Goal: Transaction & Acquisition: Purchase product/service

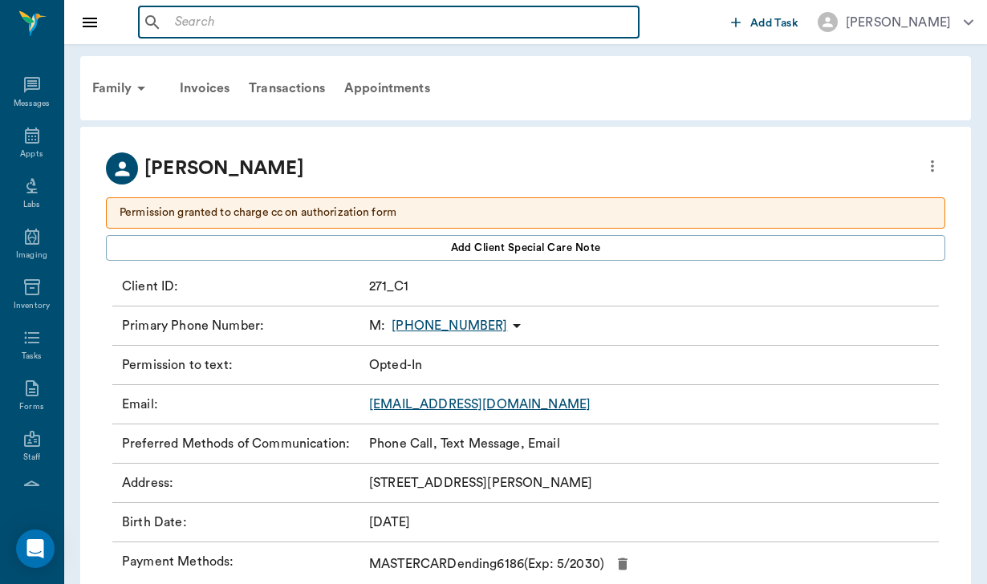
drag, startPoint x: 0, startPoint y: 0, endPoint x: 221, endPoint y: 22, distance: 222.5
click at [221, 22] on input "text" at bounding box center [400, 22] width 464 height 22
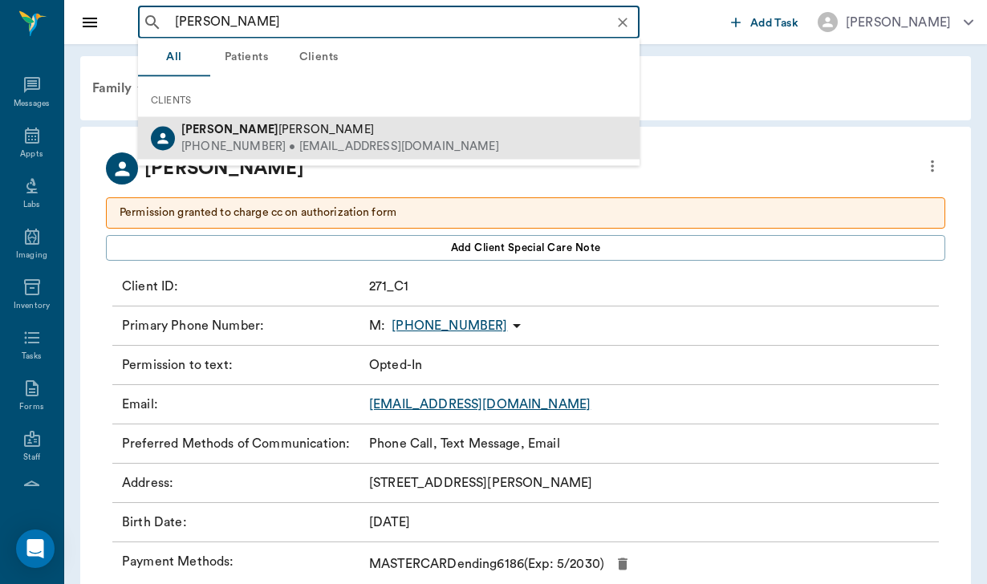
click at [311, 120] on div "[PERSON_NAME] [PHONE_NUMBER] • [EMAIL_ADDRESS][DOMAIN_NAME]" at bounding box center [388, 138] width 501 height 43
type input "[PERSON_NAME]"
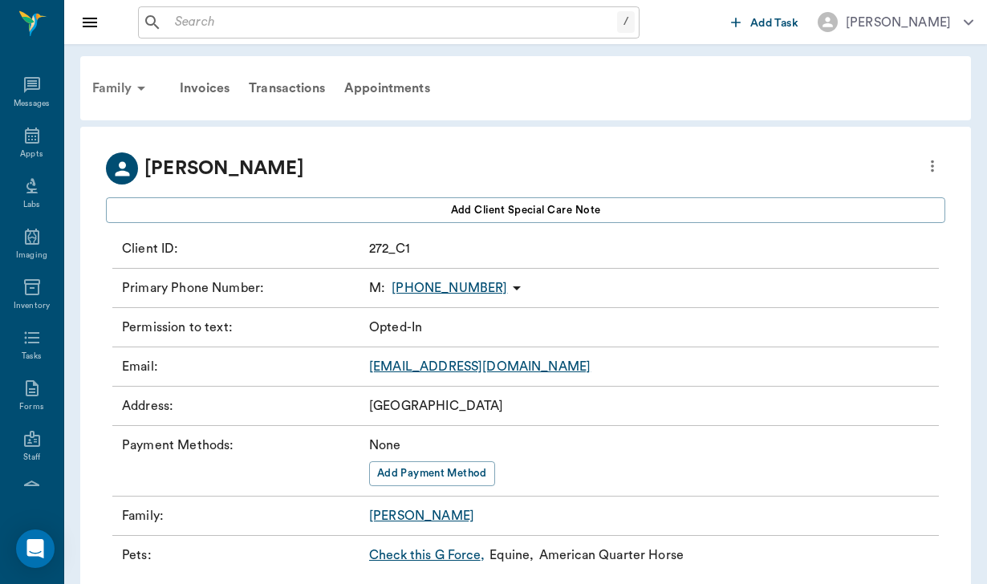
click at [111, 83] on div "Family" at bounding box center [122, 88] width 78 height 39
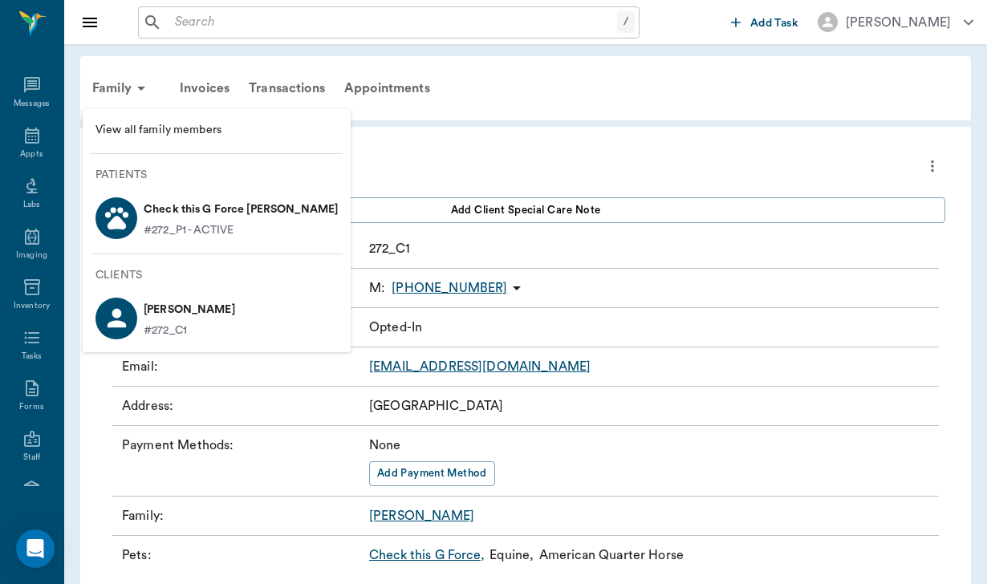
click at [213, 219] on p "Check this G Force [PERSON_NAME]" at bounding box center [241, 210] width 194 height 26
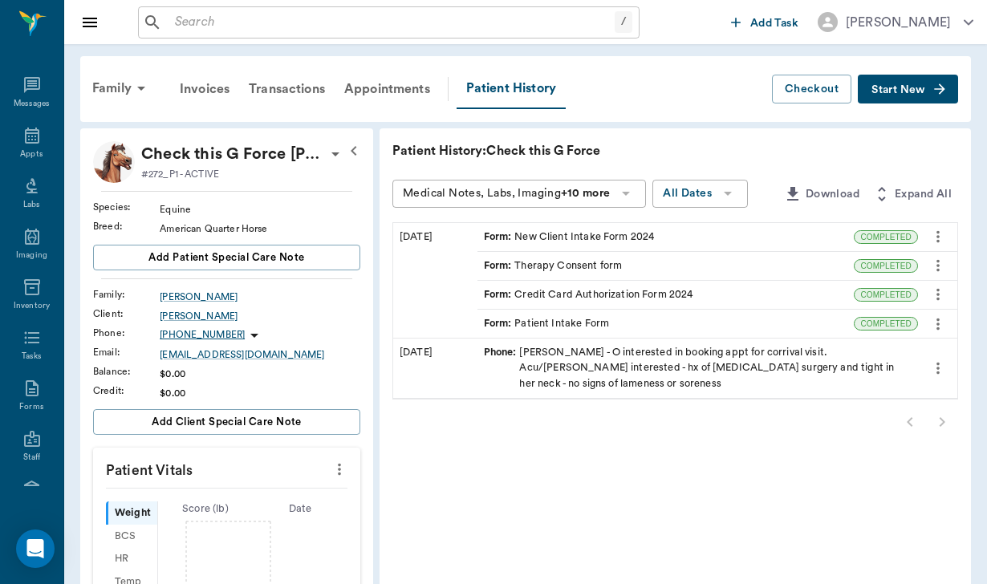
click at [557, 227] on div "Form : New Client Intake Form 2024" at bounding box center [665, 237] width 377 height 28
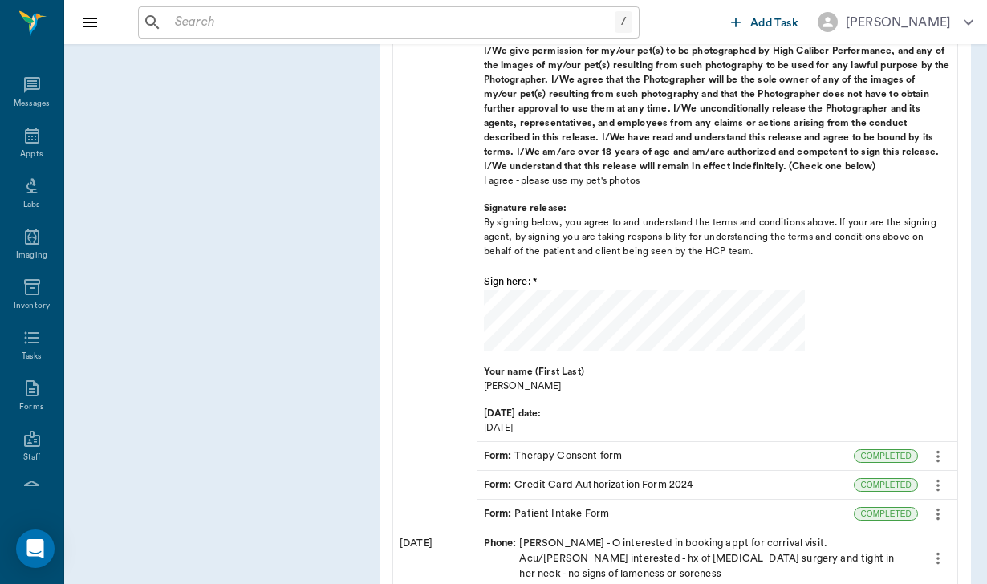
scroll to position [1150, 0]
click at [510, 479] on div "Form : Credit Card Authorization Form 2024" at bounding box center [588, 486] width 209 height 15
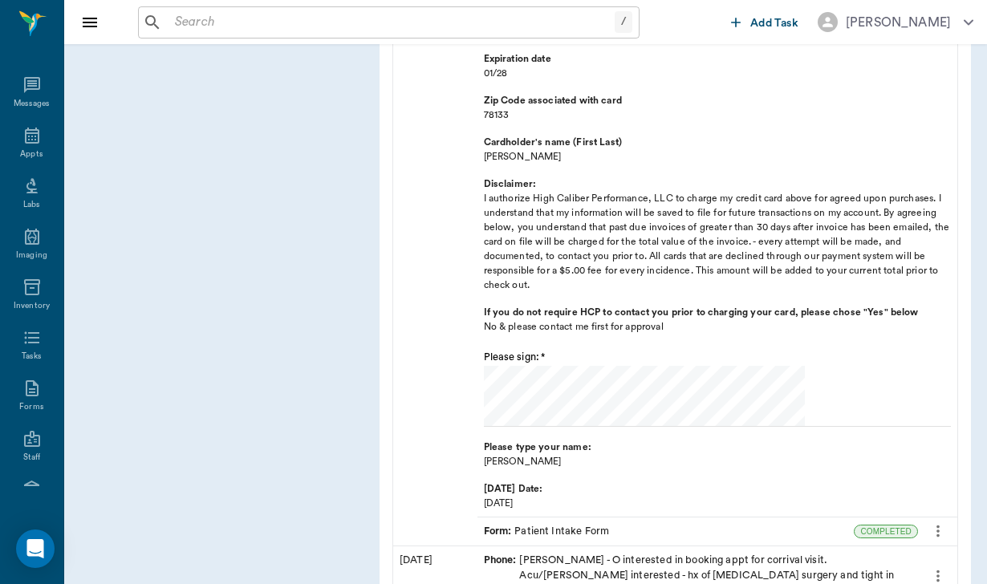
scroll to position [1815, 0]
click at [513, 525] on div "Form : Patient Intake Form" at bounding box center [547, 532] width 126 height 15
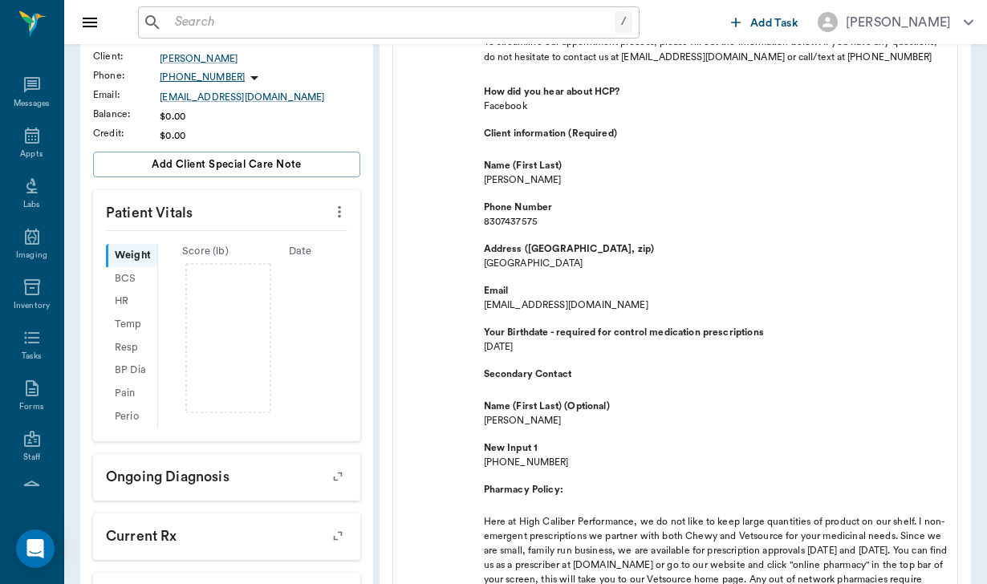
scroll to position [245, 0]
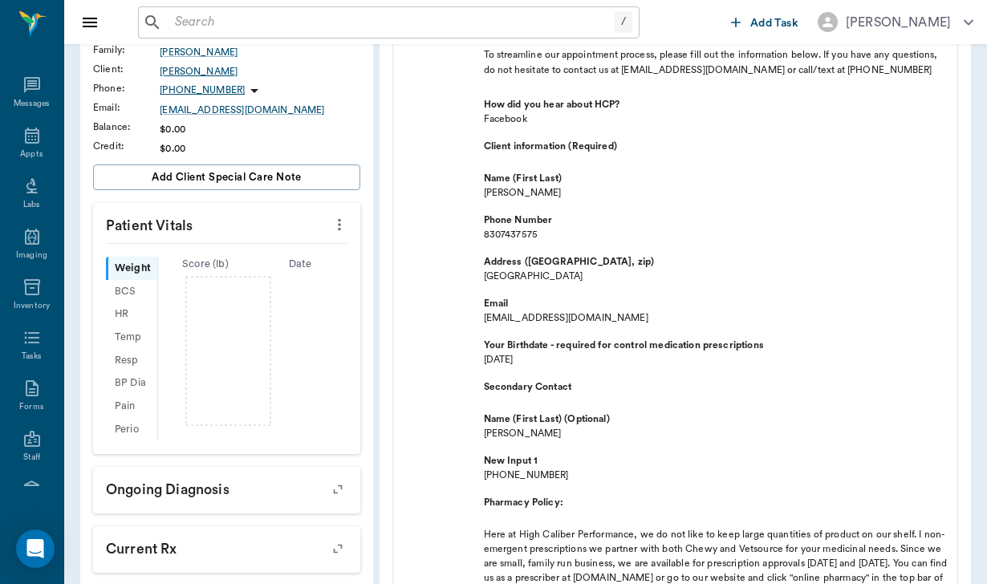
click at [174, 71] on div "[PERSON_NAME]" at bounding box center [260, 71] width 201 height 14
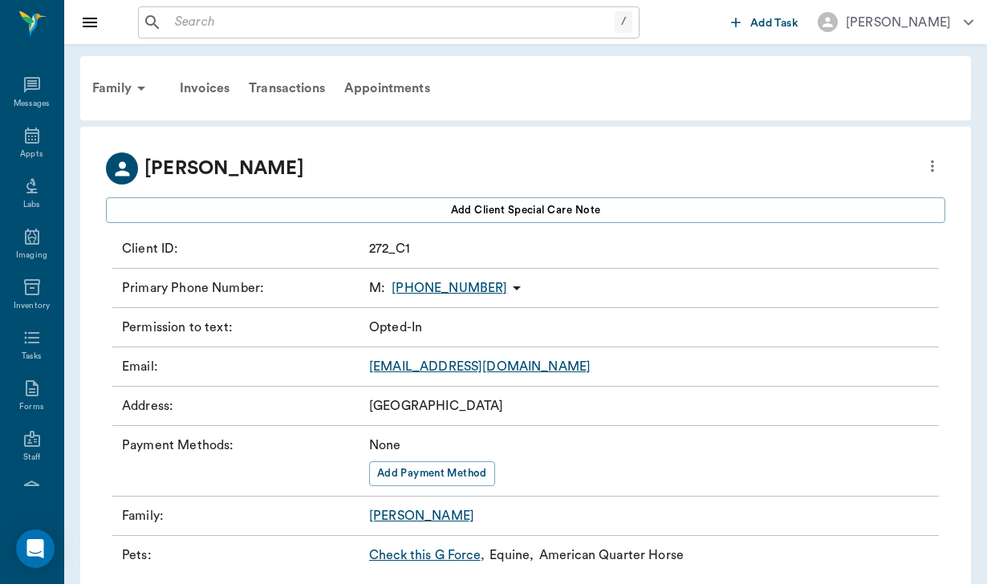
click at [927, 164] on icon "more" at bounding box center [932, 165] width 18 height 19
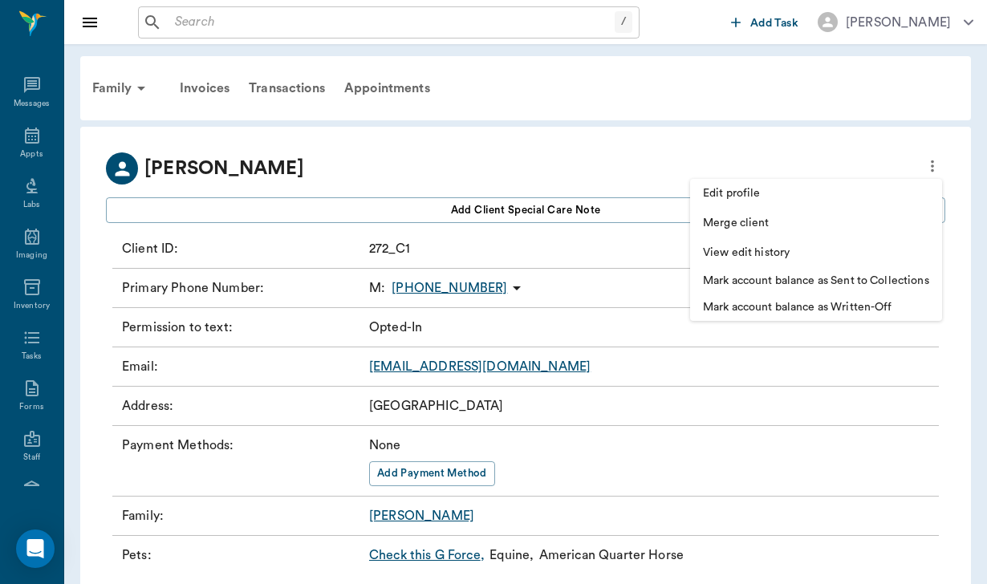
click at [775, 180] on li "Edit profile" at bounding box center [816, 194] width 252 height 30
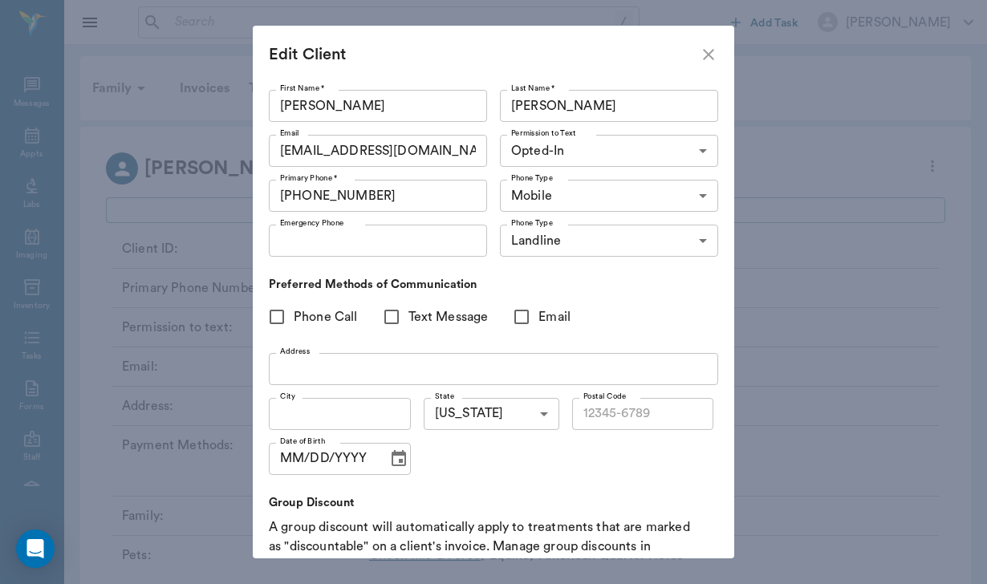
click at [278, 310] on input "Phone Call" at bounding box center [277, 317] width 34 height 34
checkbox input "true"
click at [391, 316] on input "Text Message" at bounding box center [392, 317] width 34 height 34
checkbox input "true"
click at [519, 319] on input "Email" at bounding box center [522, 317] width 34 height 34
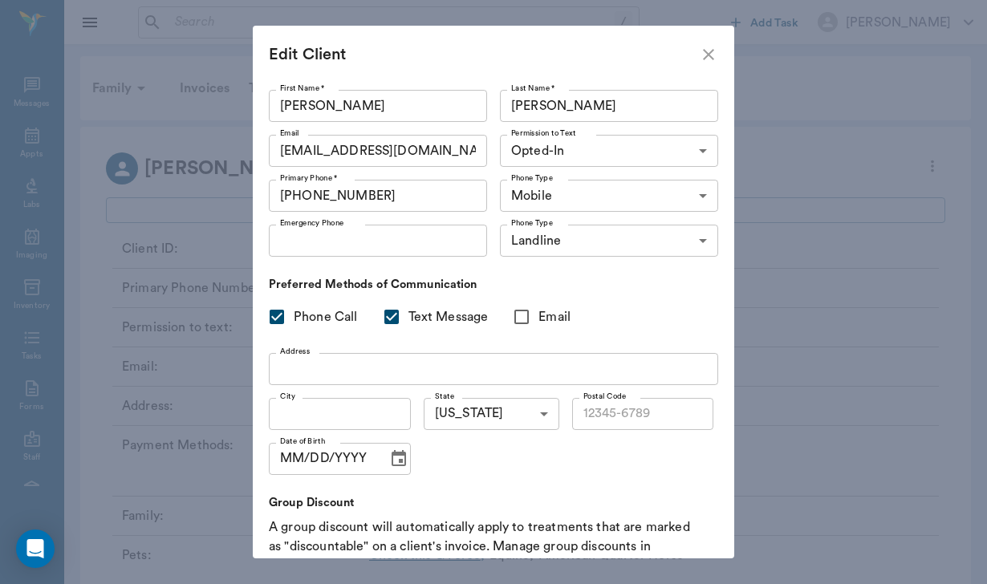
checkbox input "true"
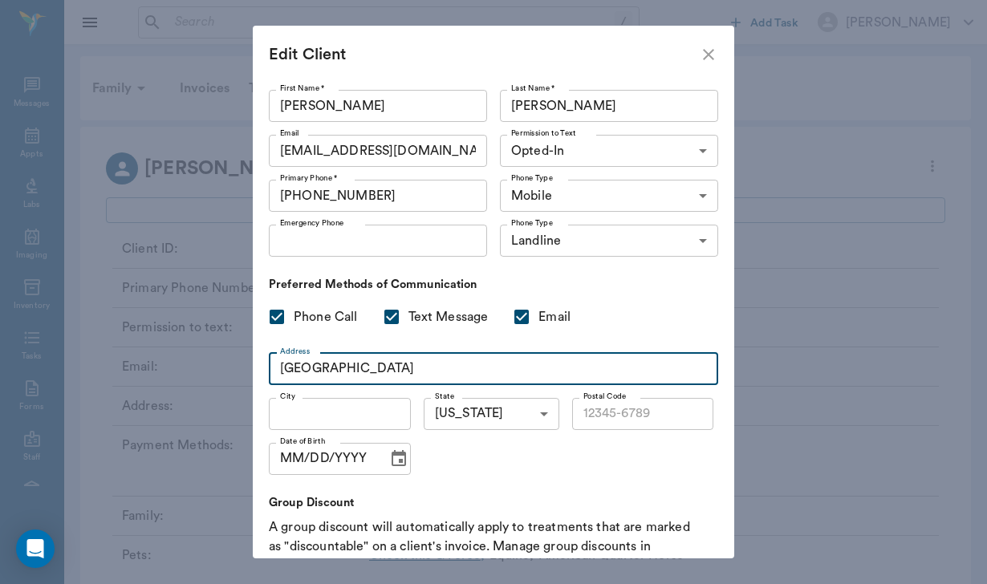
type input "[GEOGRAPHIC_DATA]"
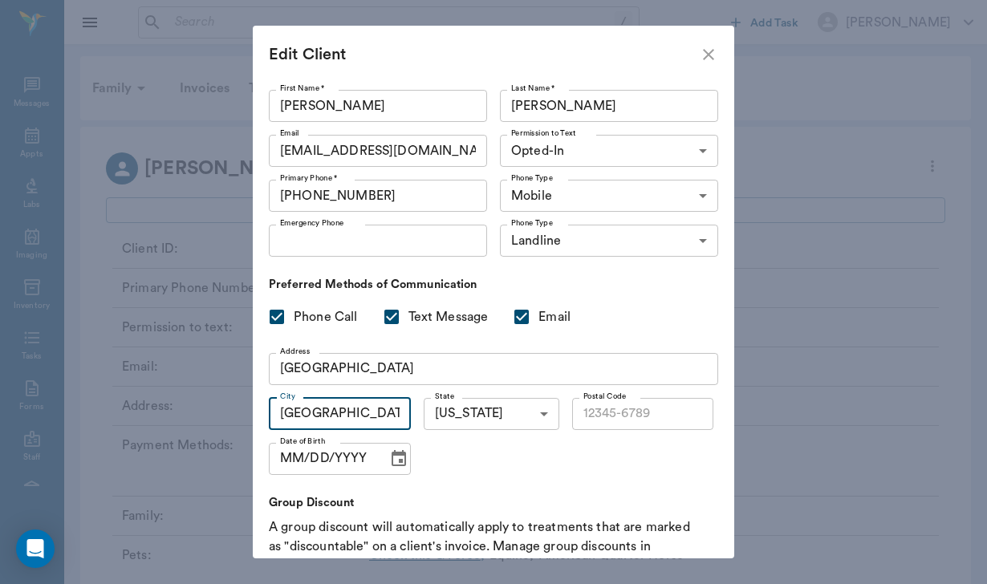
type input "[GEOGRAPHIC_DATA]"
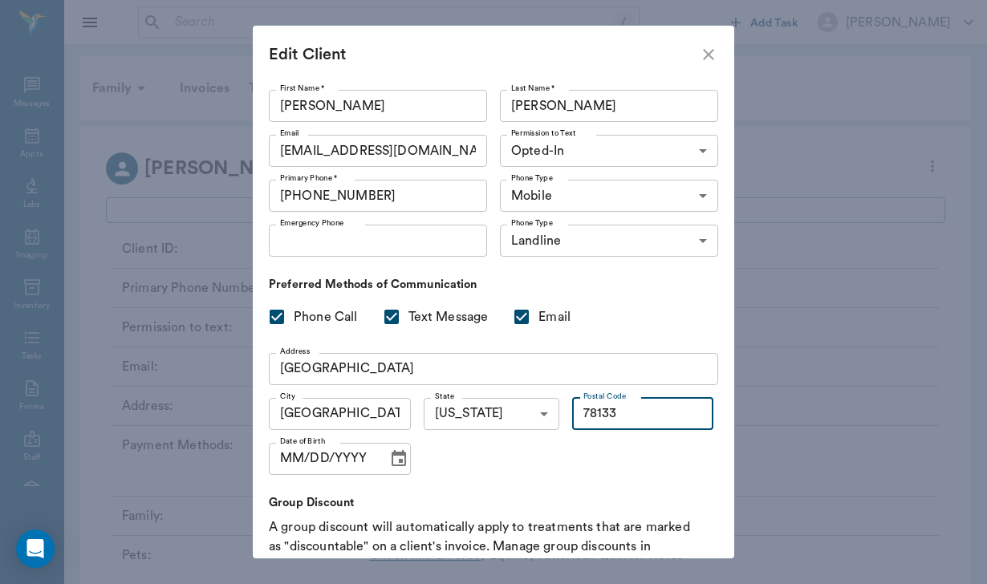
type input "78133"
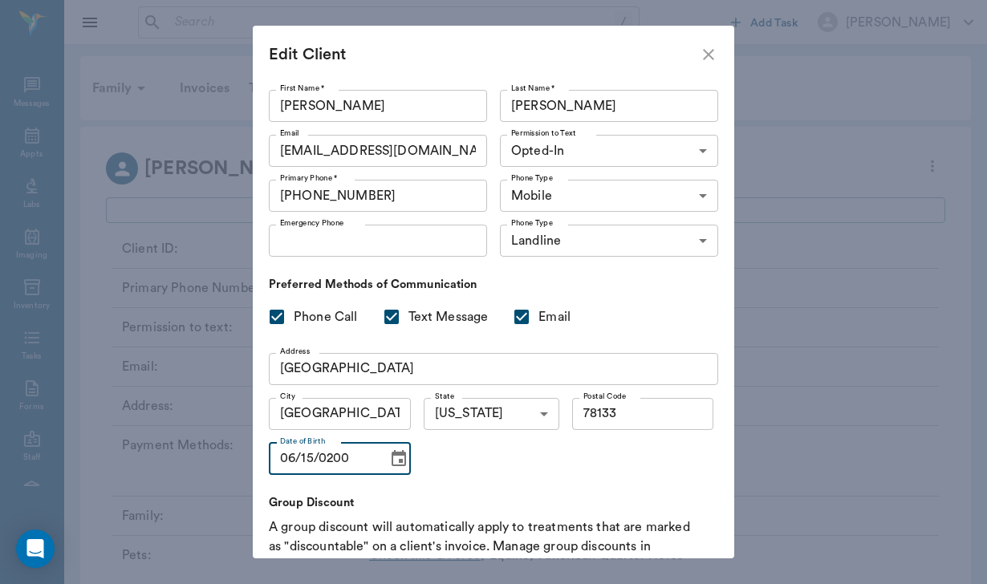
type input "[DATE]"
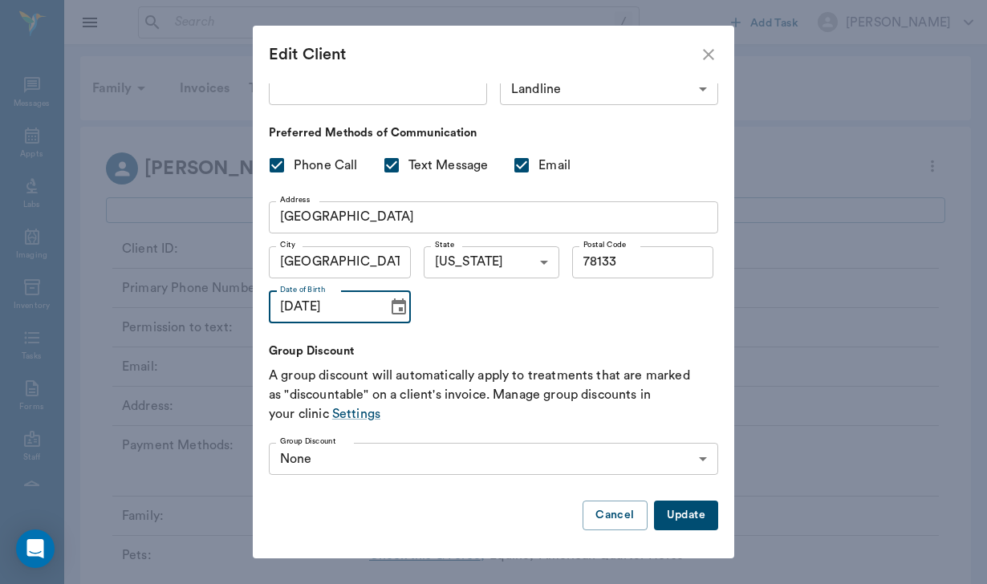
scroll to position [151, 0]
click at [687, 513] on button "Update" at bounding box center [686, 516] width 64 height 30
type input "UNKNOWN"
checkbox input "false"
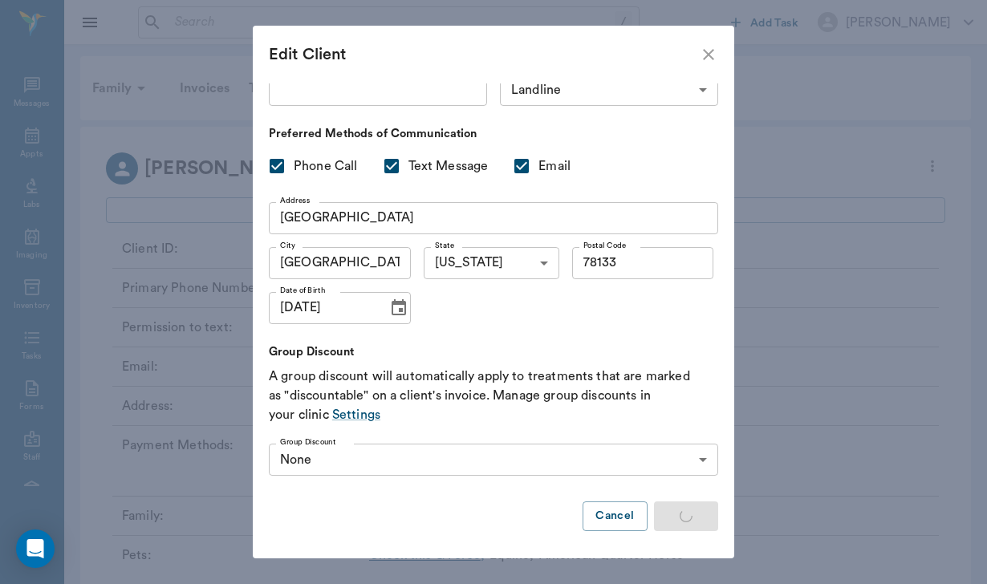
checkbox input "false"
type input "MM/DD/YYYY"
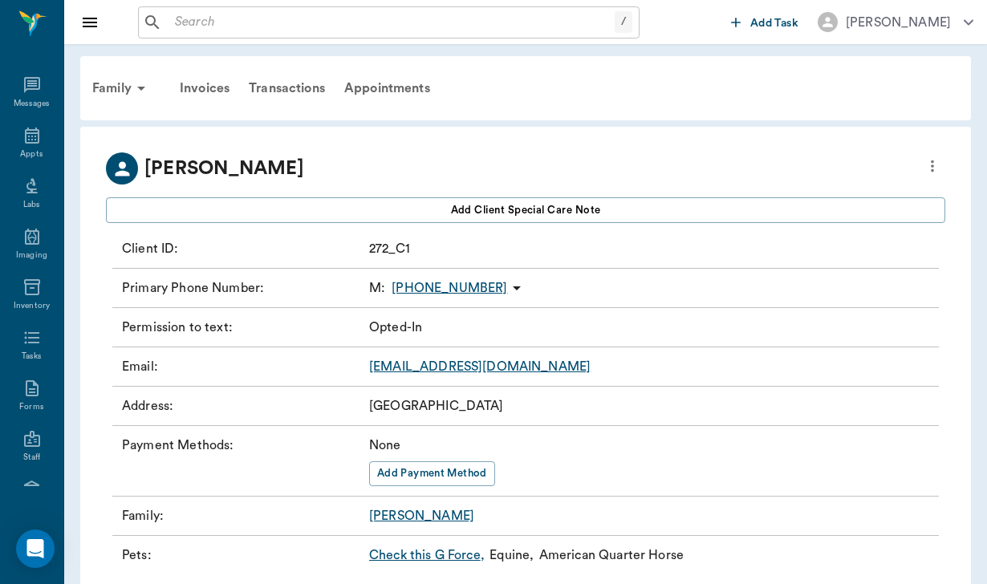
type input "OPT_IN"
checkbox input "true"
type input "78133"
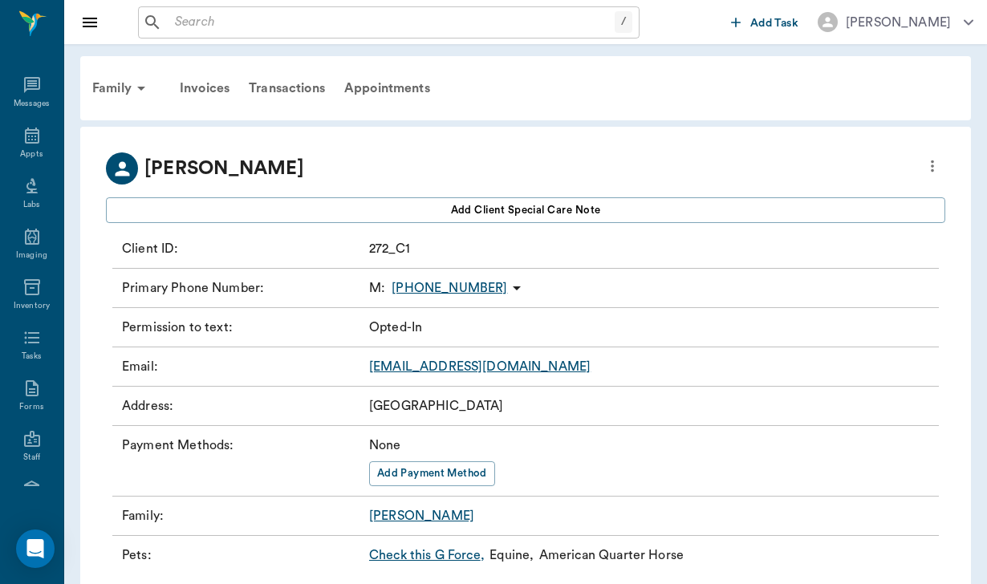
type input "[DATE]"
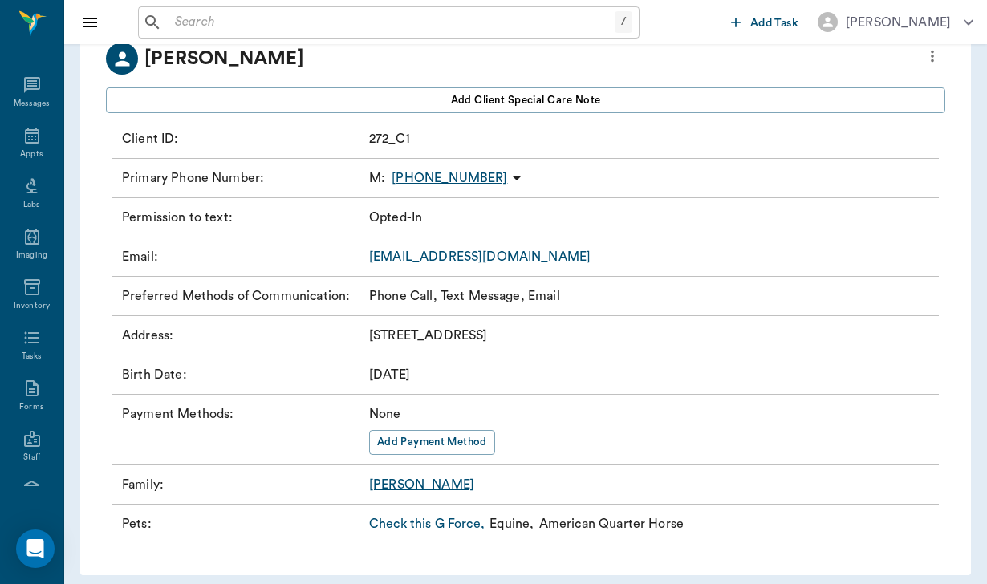
scroll to position [106, 0]
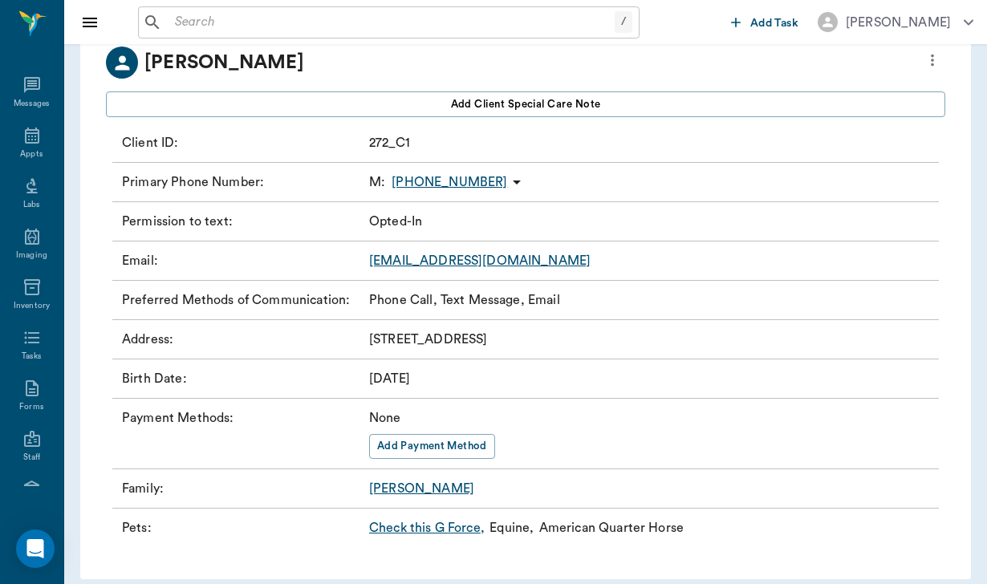
click at [95, 16] on icon "Close drawer" at bounding box center [89, 22] width 19 height 19
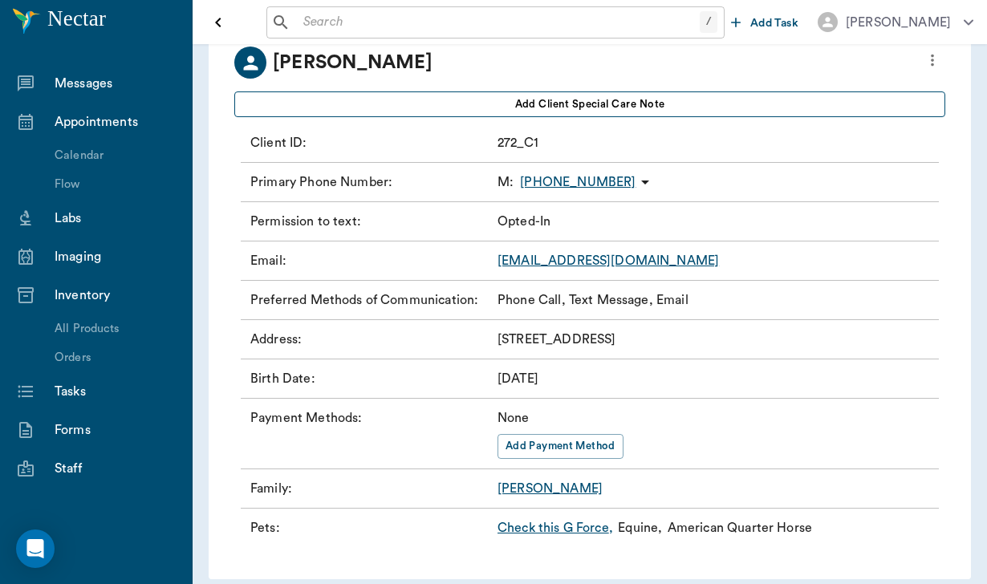
click at [375, 99] on button "Add client Special Care Note" at bounding box center [589, 104] width 711 height 26
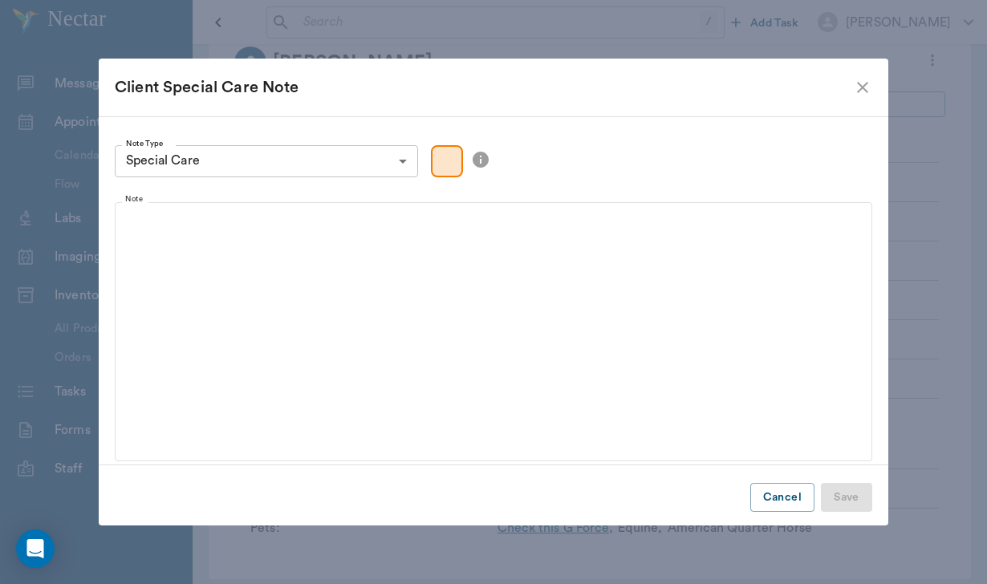
click at [874, 98] on div "Client Special Care Note" at bounding box center [493, 88] width 789 height 58
click at [867, 87] on icon "close" at bounding box center [862, 87] width 19 height 19
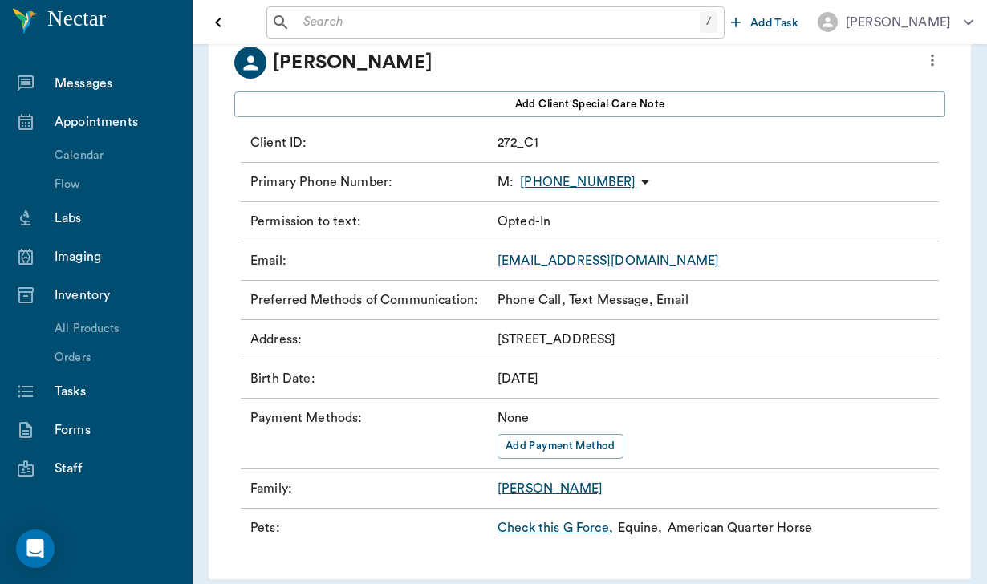
click at [215, 19] on icon "Open drawer" at bounding box center [218, 22] width 19 height 19
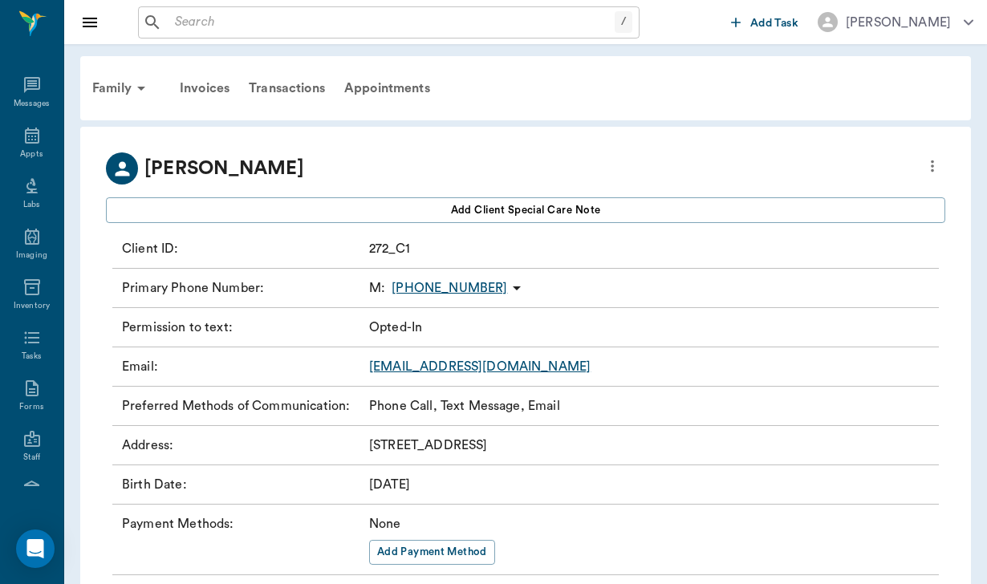
scroll to position [0, 0]
click at [116, 88] on div "Family" at bounding box center [122, 88] width 78 height 39
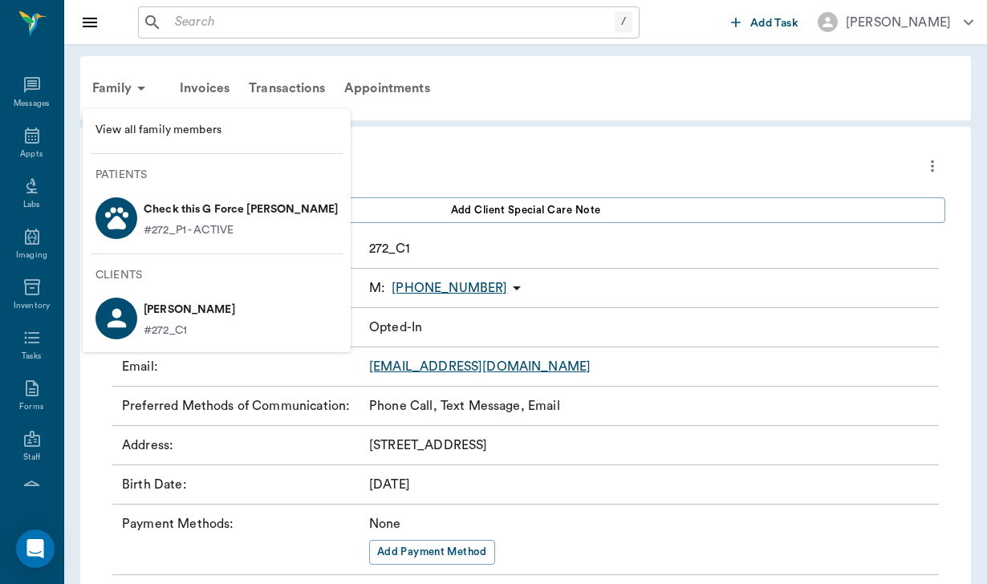
click at [244, 214] on p "Check this G Force [PERSON_NAME]" at bounding box center [241, 210] width 194 height 26
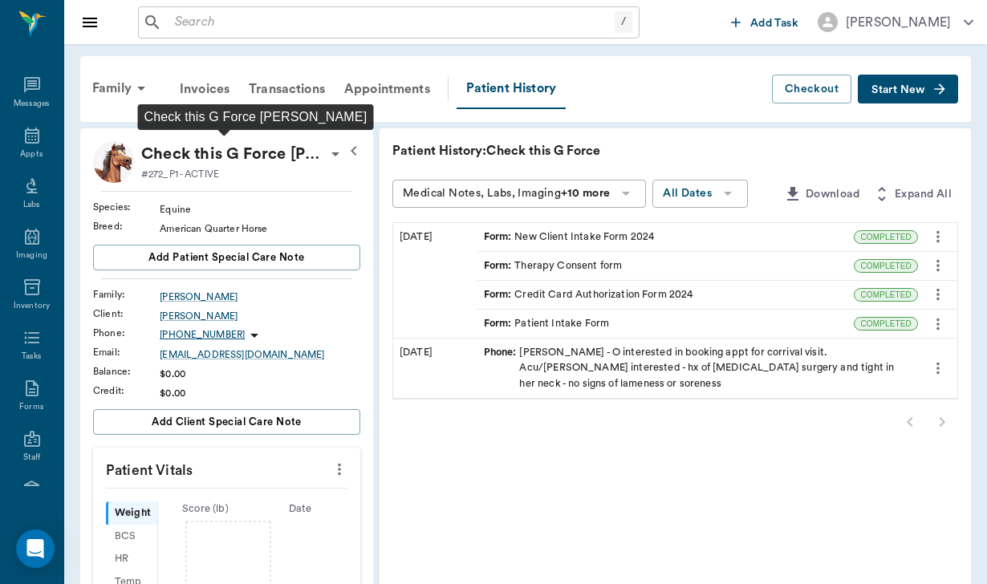
click at [295, 152] on p "Check this G Force [PERSON_NAME]" at bounding box center [233, 154] width 184 height 26
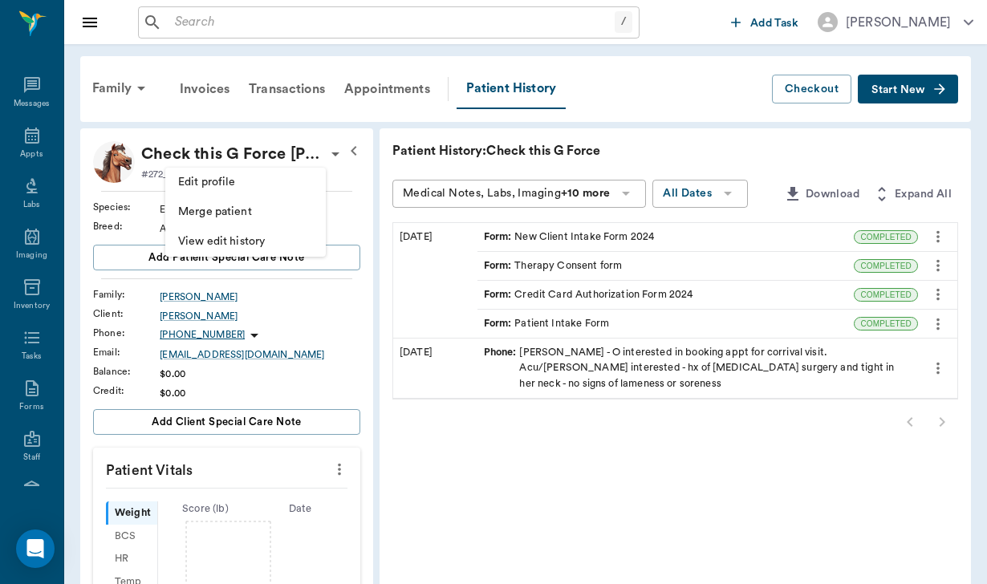
click at [206, 179] on span "Edit profile" at bounding box center [245, 182] width 135 height 17
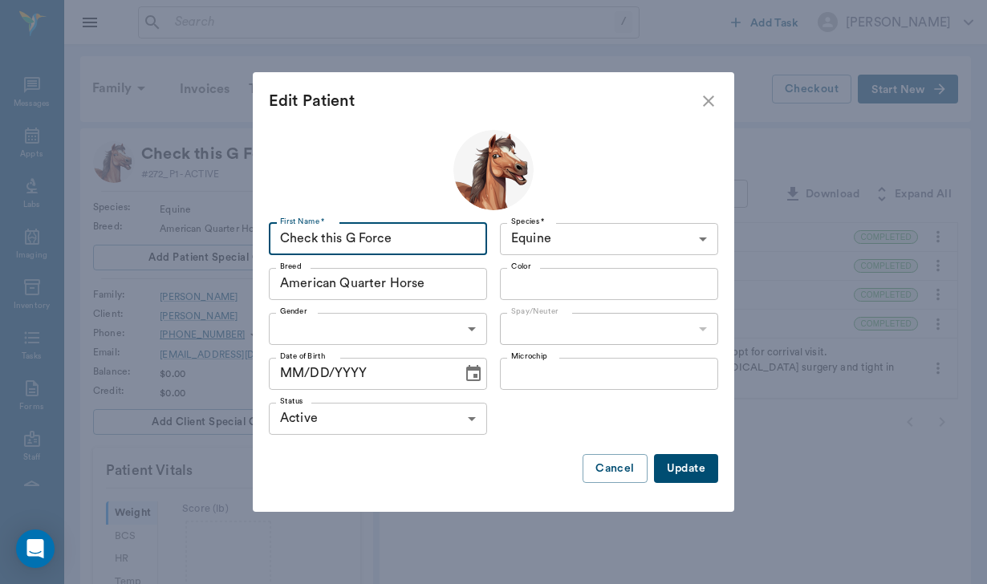
drag, startPoint x: 394, startPoint y: 241, endPoint x: 274, endPoint y: 237, distance: 120.4
drag, startPoint x: 440, startPoint y: 241, endPoint x: 399, endPoint y: 240, distance: 40.9
click at [399, 240] on input "Miss High Coronas G Force" at bounding box center [378, 239] width 218 height 32
type input "Miss High Coronas"
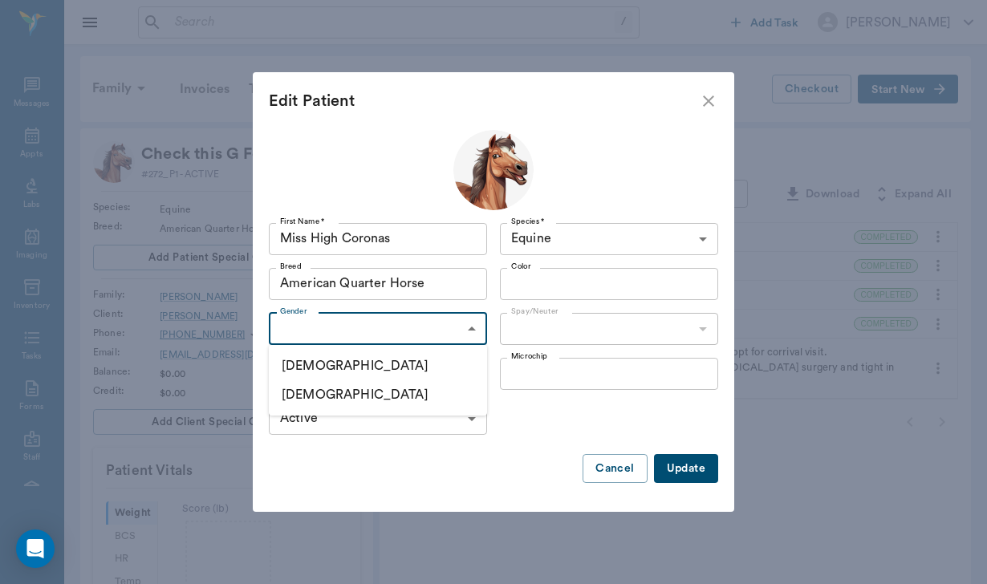
click at [436, 332] on body "/ ​ Add Task [PERSON_NAME] Nectar Messages Appts Labs Imaging Inventory Tasks F…" at bounding box center [493, 512] width 987 height 1024
click at [385, 396] on li "[DEMOGRAPHIC_DATA]" at bounding box center [378, 394] width 218 height 29
type input "[DEMOGRAPHIC_DATA]"
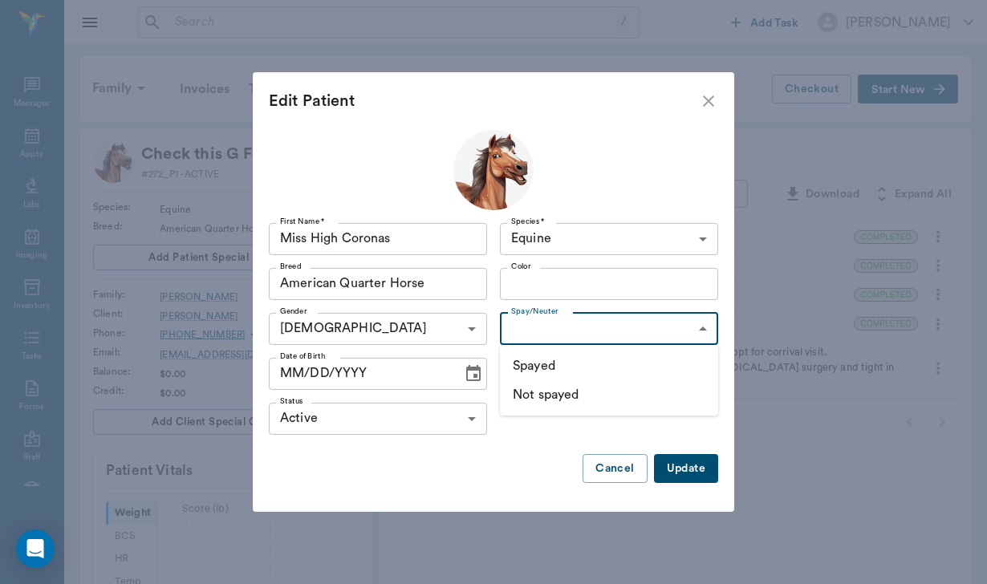
click at [541, 333] on body "/ ​ Add Task [PERSON_NAME] Nectar Messages Appts Labs Imaging Inventory Tasks F…" at bounding box center [493, 512] width 987 height 1024
click at [553, 398] on li "Not spayed" at bounding box center [609, 394] width 218 height 29
type input "false"
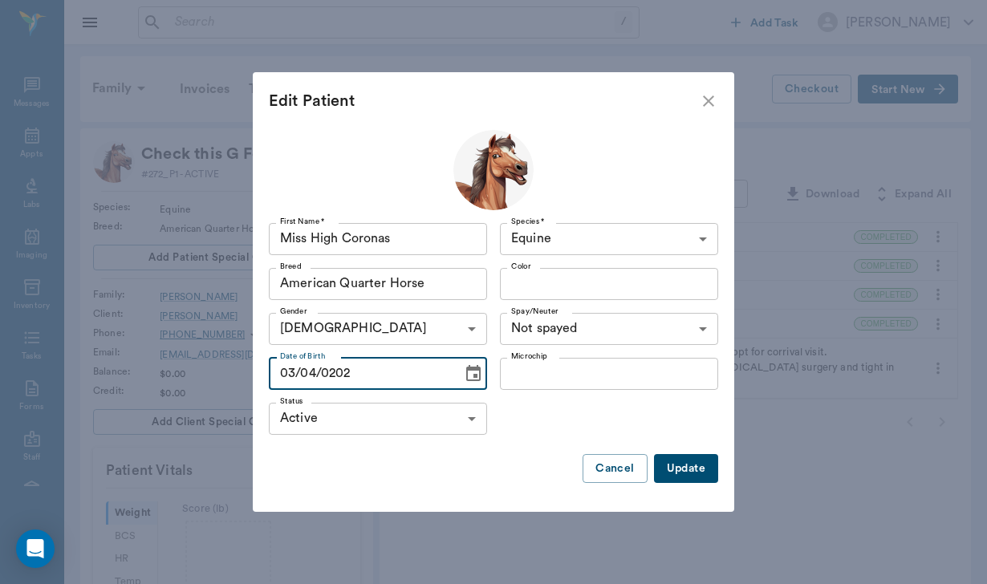
type input "[DATE]"
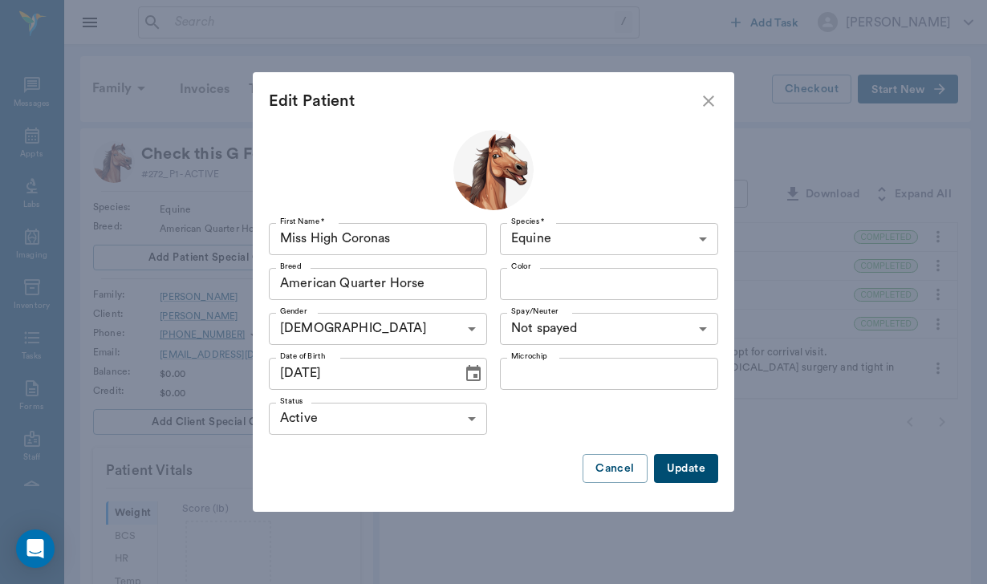
click at [695, 471] on button "Update" at bounding box center [686, 469] width 64 height 30
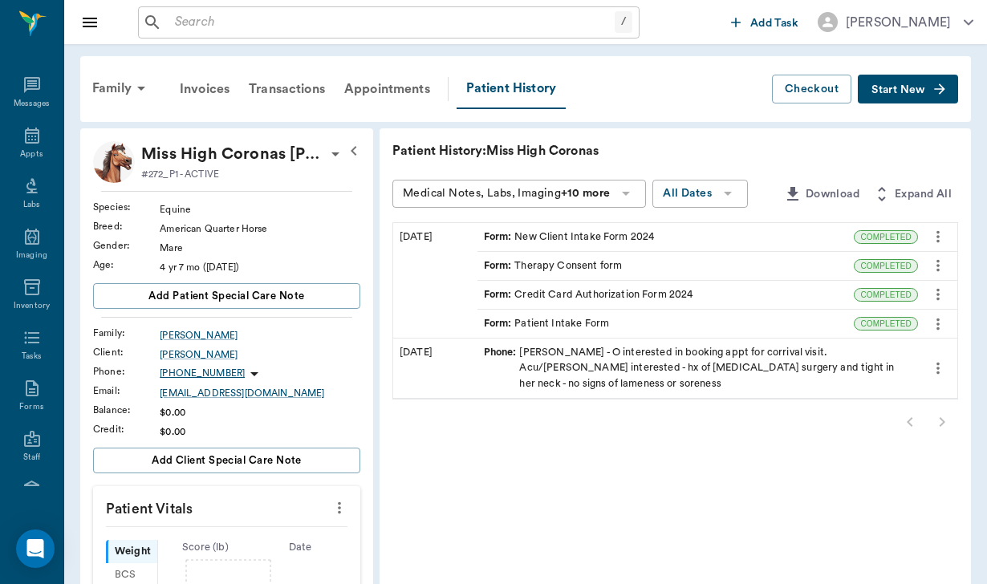
click at [526, 328] on div "Form : Patient Intake Form" at bounding box center [547, 323] width 126 height 15
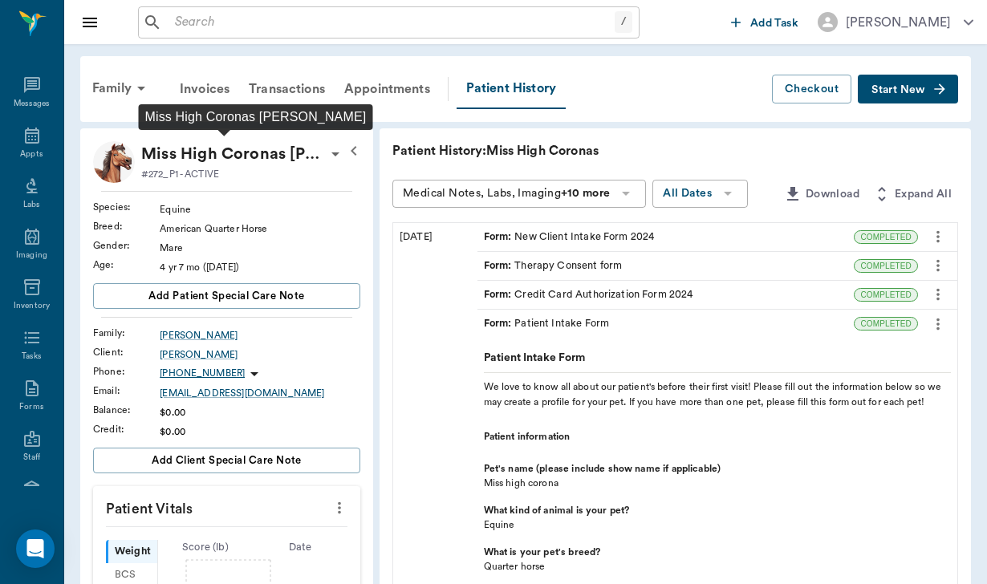
click at [293, 156] on p "Miss High Coronas [PERSON_NAME]" at bounding box center [233, 154] width 184 height 26
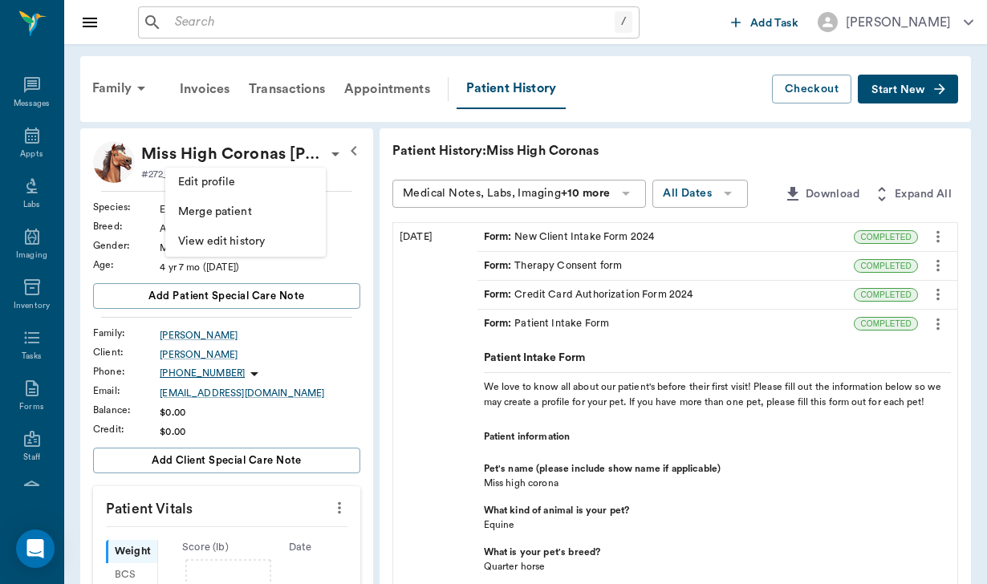
click at [245, 171] on li "Edit profile" at bounding box center [245, 183] width 160 height 30
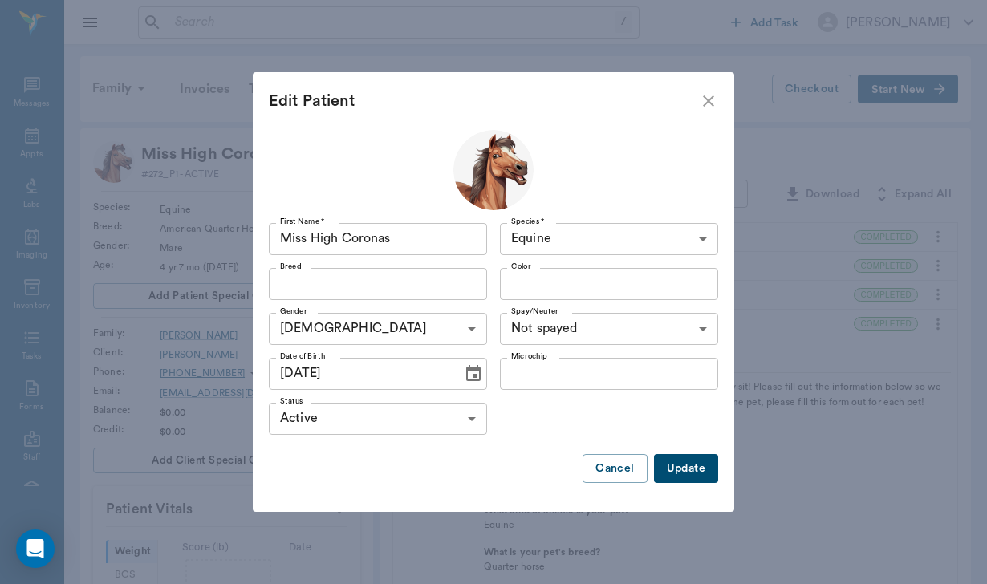
type input "American Quarter Horse"
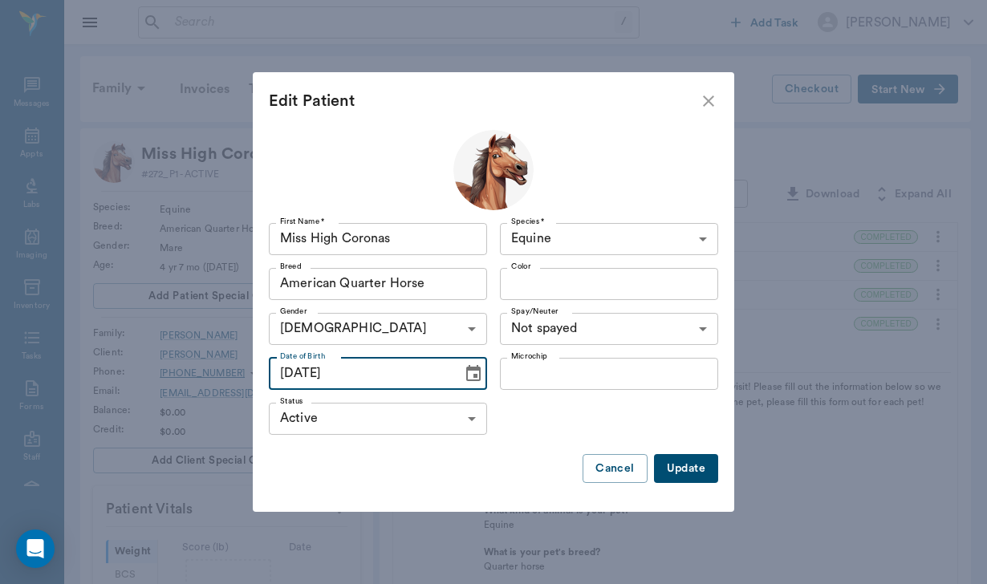
drag, startPoint x: 351, startPoint y: 374, endPoint x: 324, endPoint y: 371, distance: 27.5
type input "[DATE]"
click at [667, 473] on button "Update" at bounding box center [686, 469] width 64 height 30
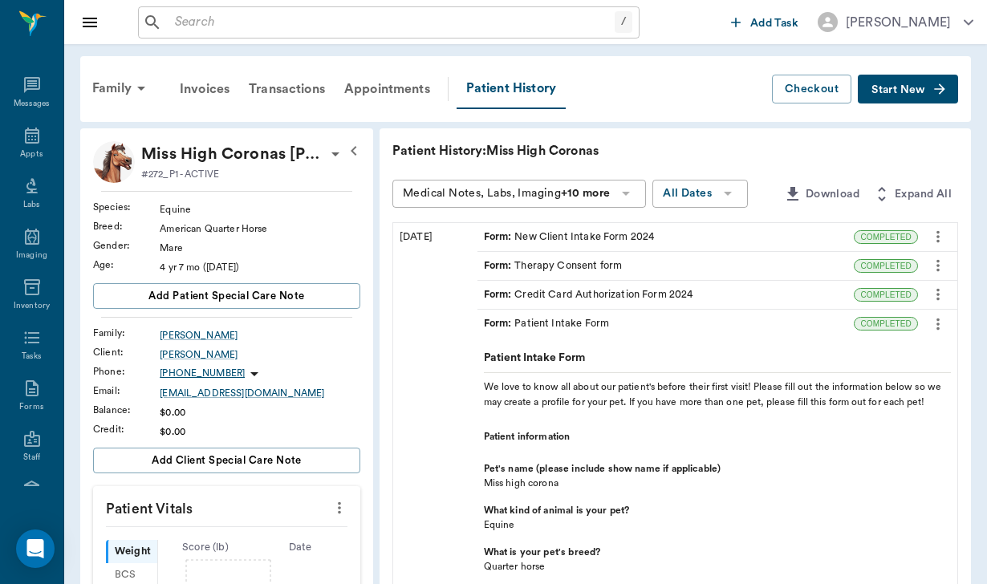
click at [344, 159] on icon "button" at bounding box center [353, 150] width 19 height 19
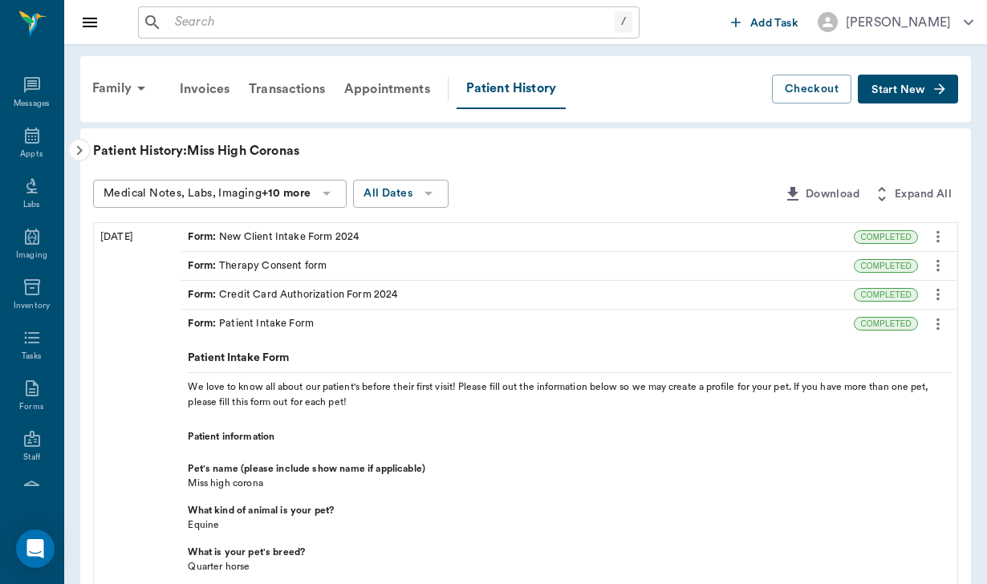
click at [86, 146] on icon "button" at bounding box center [79, 150] width 19 height 19
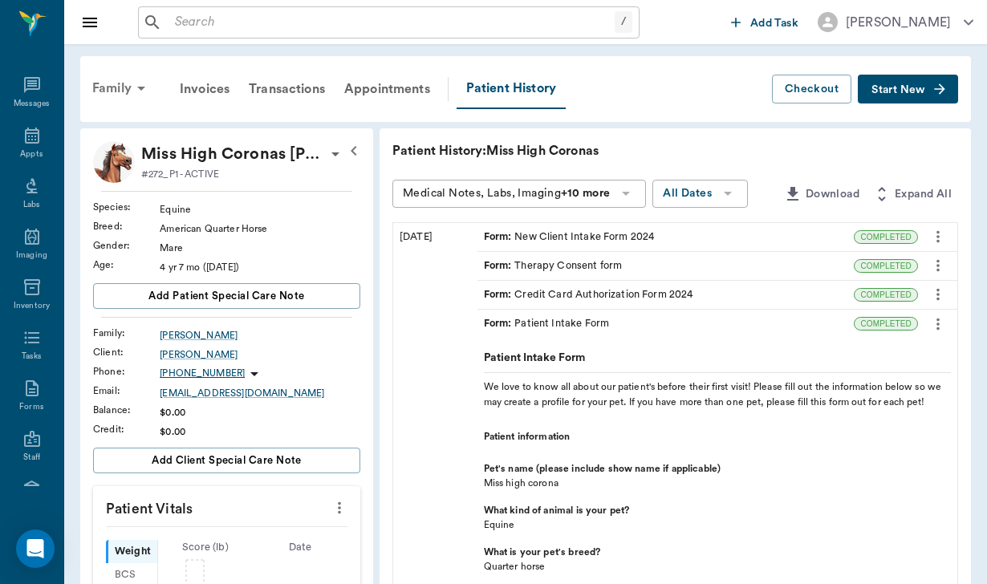
click at [130, 81] on div "Family" at bounding box center [122, 88] width 78 height 39
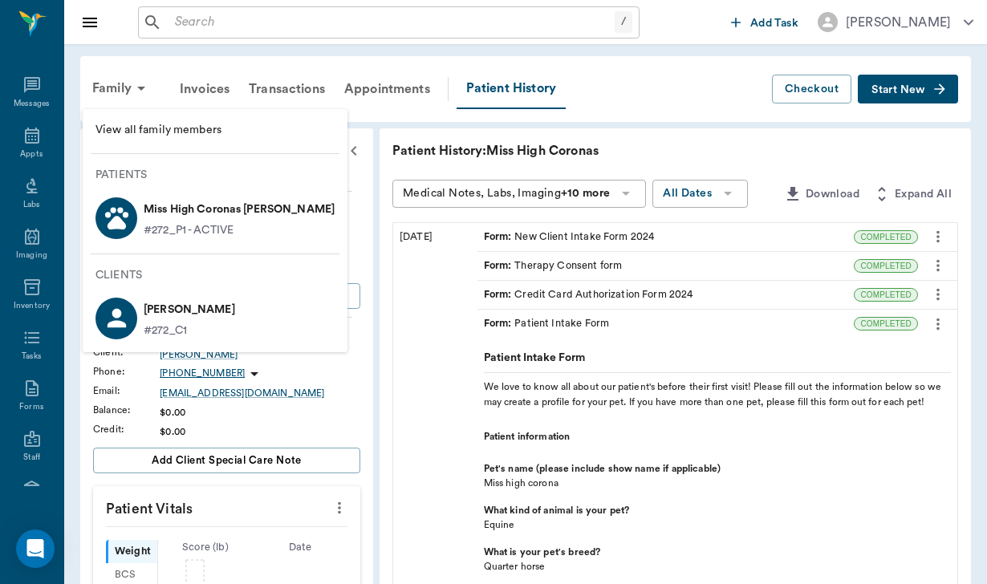
click at [168, 227] on p "#272_P1 - ACTIVE" at bounding box center [189, 230] width 90 height 17
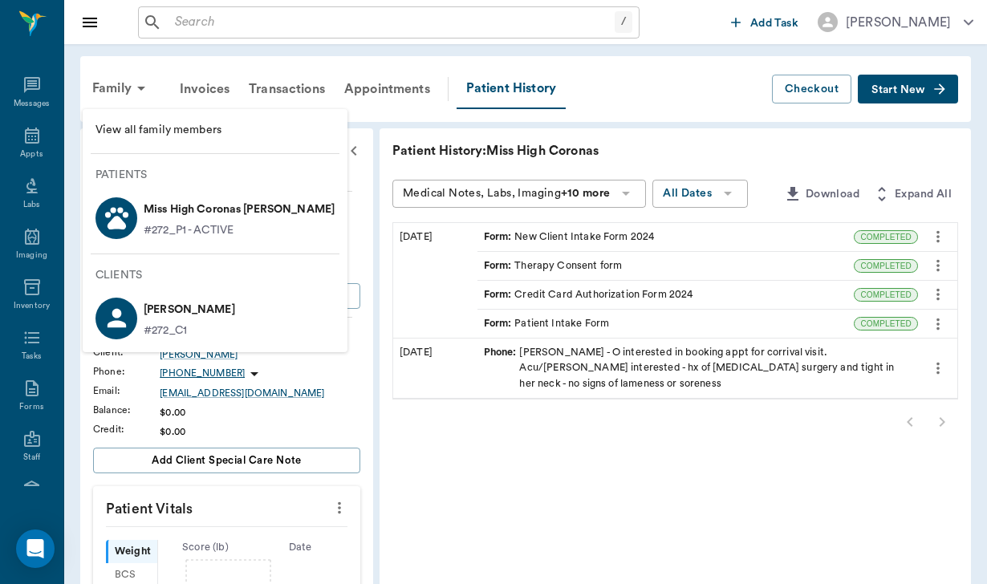
click at [274, 174] on p "Patients" at bounding box center [221, 175] width 252 height 17
click at [282, 208] on p "Miss High Coronas [PERSON_NAME]" at bounding box center [239, 210] width 191 height 26
click at [298, 208] on li "Miss High Coronas [PERSON_NAME] #272_P1 - ACTIVE" at bounding box center [215, 217] width 265 height 55
click at [184, 201] on p "Miss High Coronas [PERSON_NAME]" at bounding box center [239, 210] width 191 height 26
click at [164, 308] on p "[PERSON_NAME]" at bounding box center [189, 310] width 91 height 26
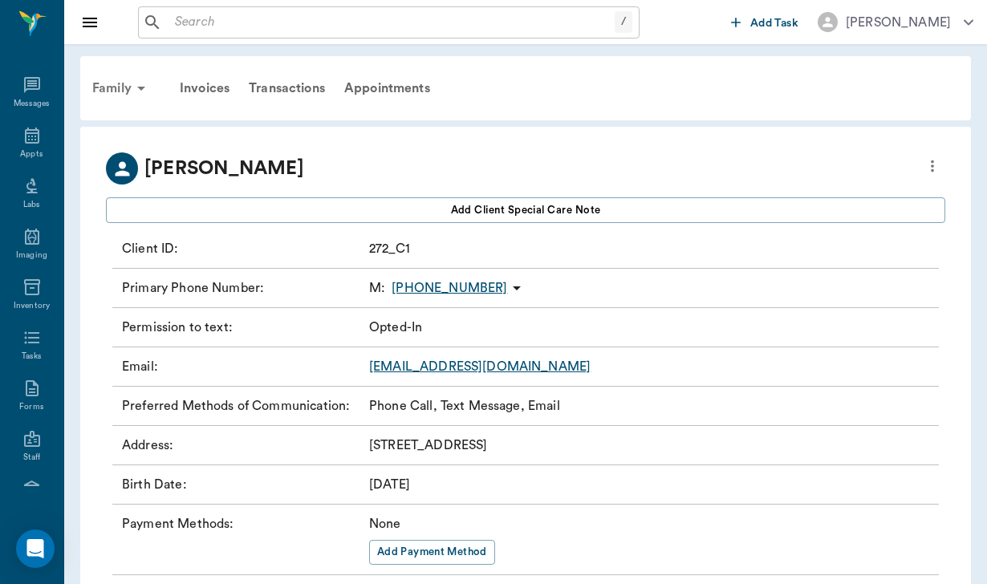
click at [124, 91] on div "Family" at bounding box center [122, 88] width 78 height 39
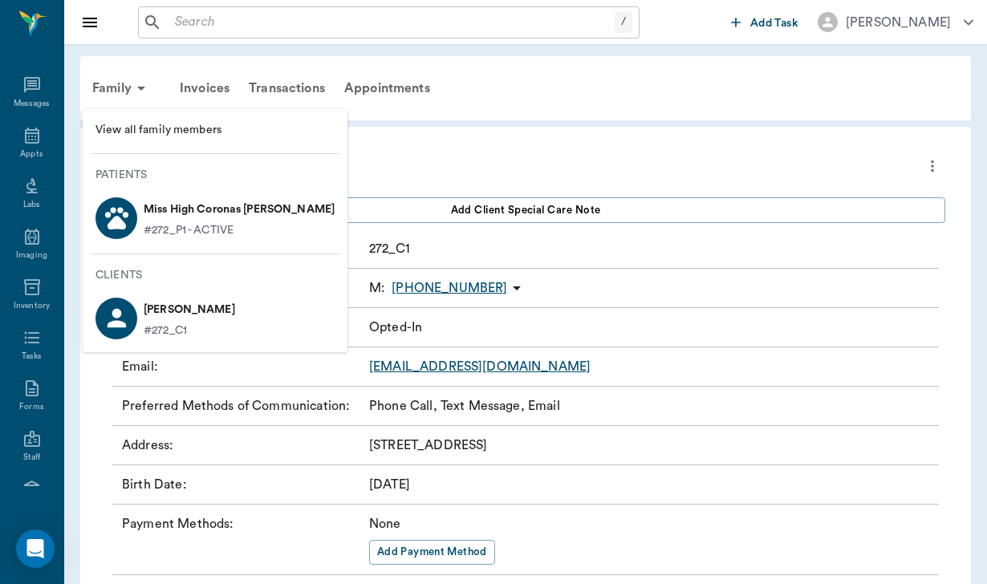
click at [169, 227] on p "#272_P1 - ACTIVE" at bounding box center [189, 230] width 90 height 17
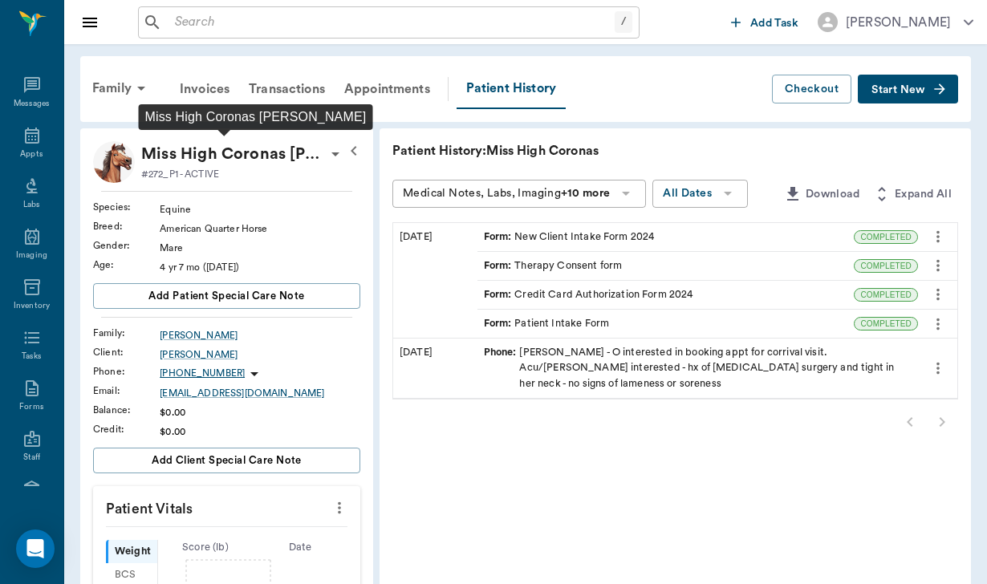
click at [293, 158] on p "Miss High Coronas [PERSON_NAME]" at bounding box center [233, 154] width 184 height 26
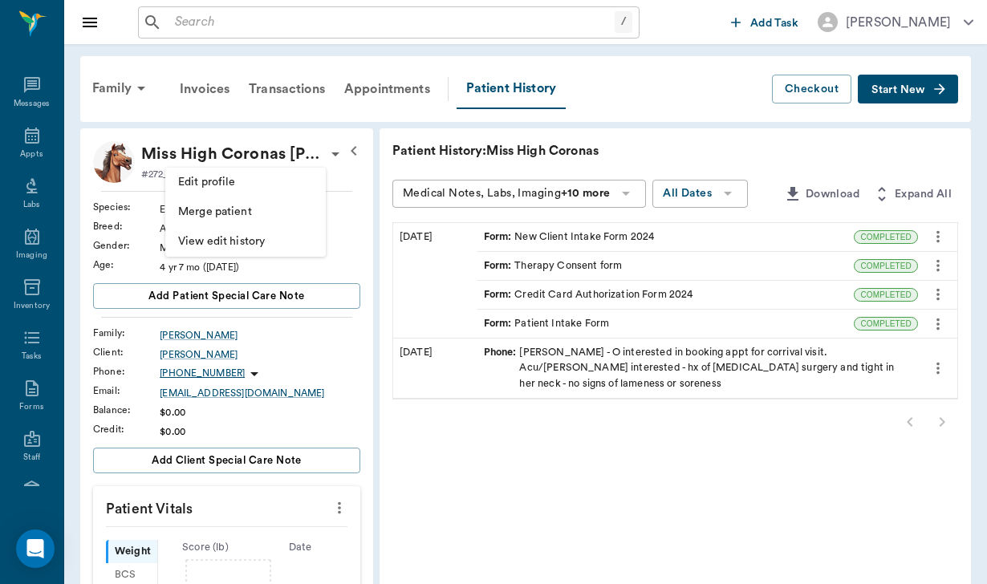
click at [226, 183] on span "Edit profile" at bounding box center [245, 182] width 135 height 17
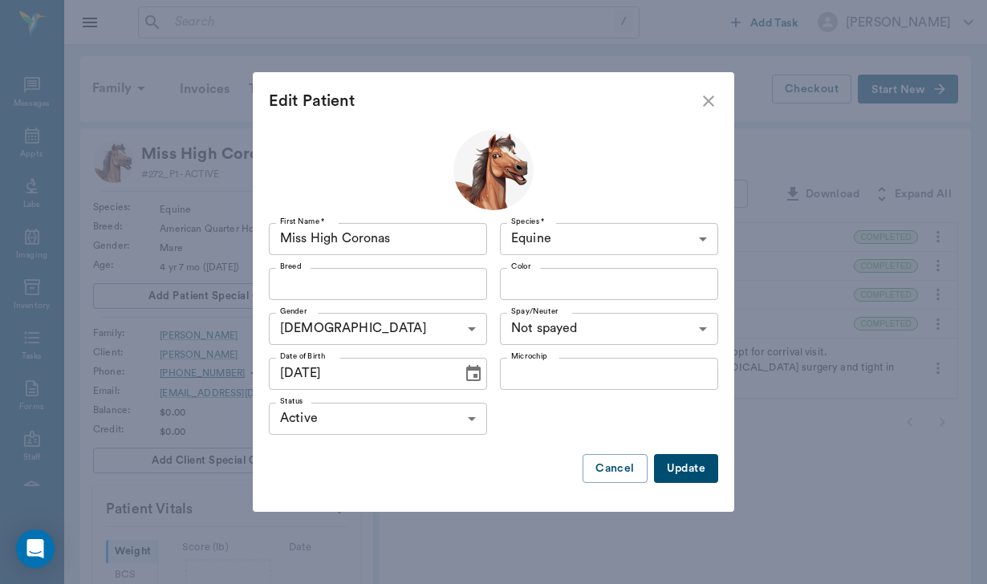
type input "American Quarter Horse"
click at [480, 475] on div "Update Cancel" at bounding box center [493, 469] width 449 height 30
click at [609, 473] on button "Cancel" at bounding box center [614, 469] width 64 height 30
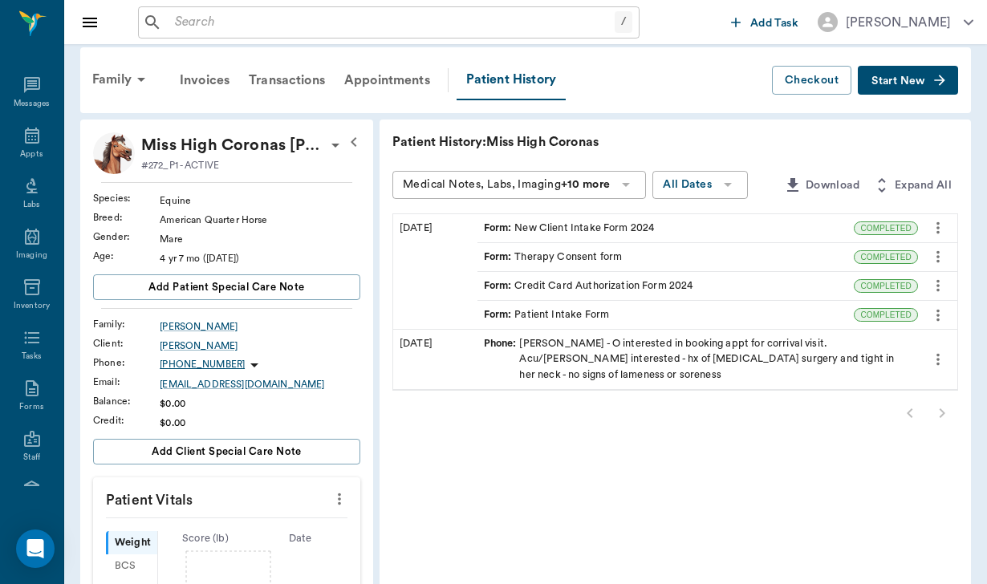
scroll to position [10, 0]
click at [193, 341] on div "[PERSON_NAME]" at bounding box center [260, 345] width 201 height 14
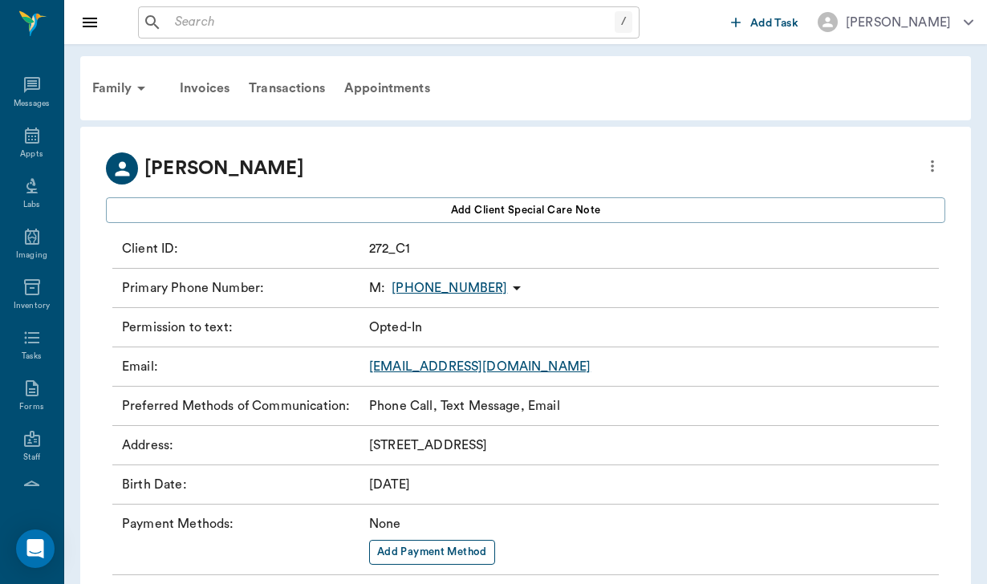
click at [428, 547] on button "Add Payment Method" at bounding box center [432, 552] width 126 height 25
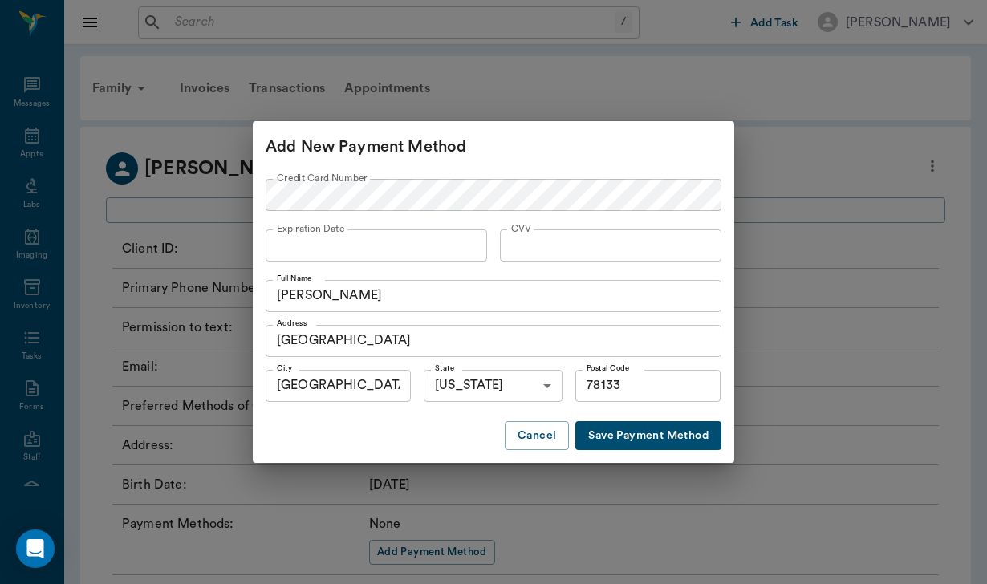
click at [638, 434] on button "Save Payment Method" at bounding box center [648, 436] width 146 height 30
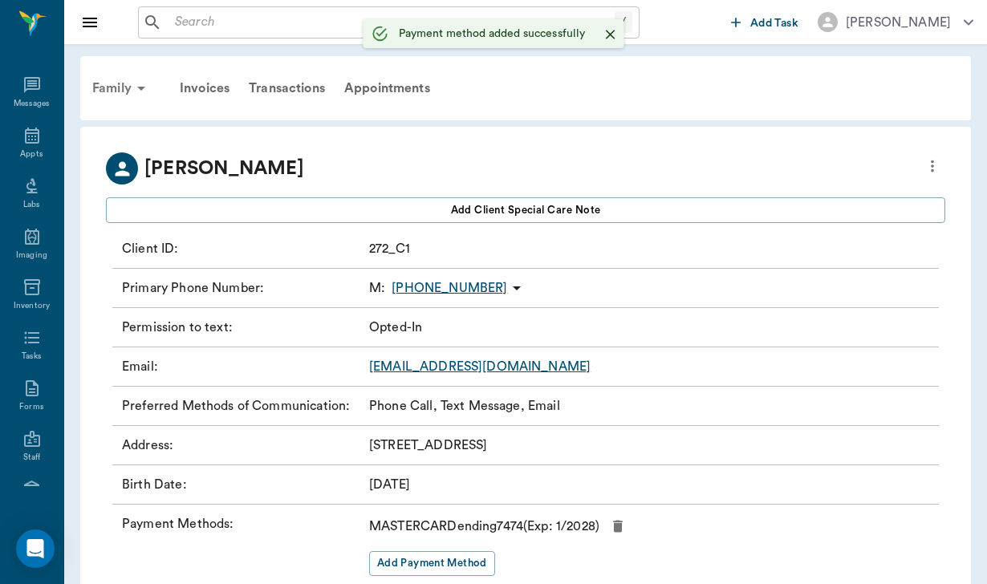
click at [112, 87] on div "Family" at bounding box center [122, 88] width 78 height 39
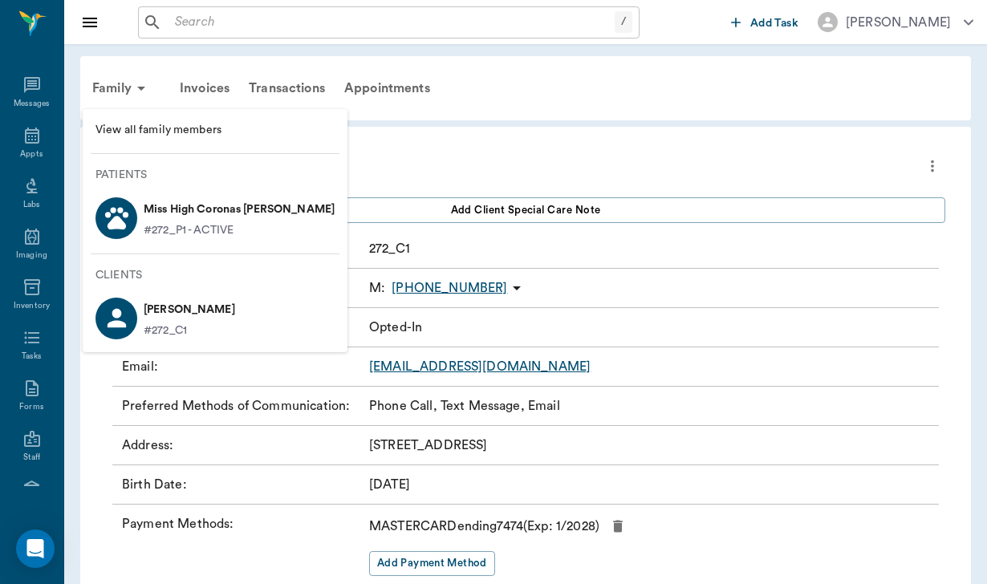
click at [180, 202] on p "Miss High Coronas [PERSON_NAME]" at bounding box center [239, 210] width 191 height 26
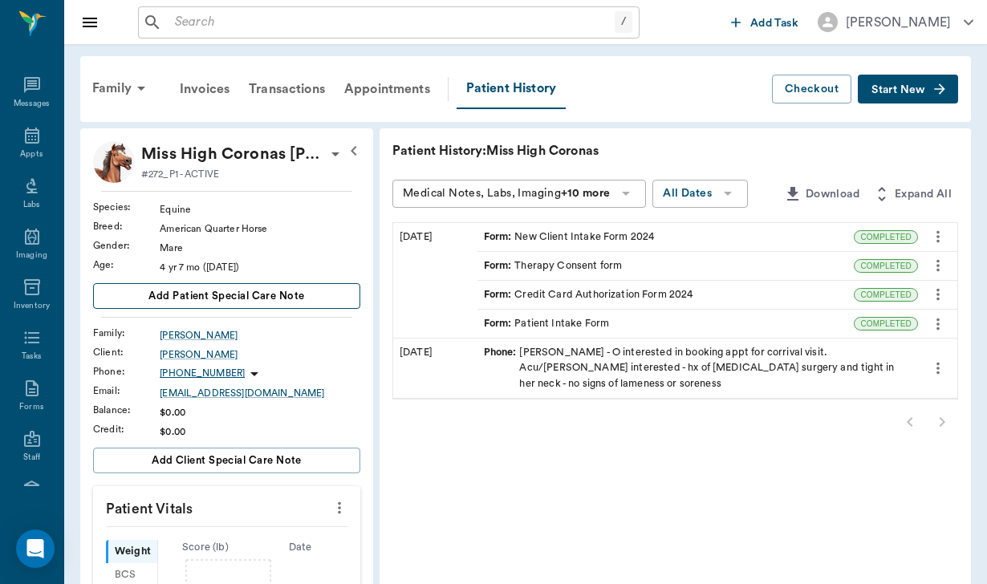
click at [242, 299] on span "Add patient Special Care Note" at bounding box center [226, 296] width 156 height 18
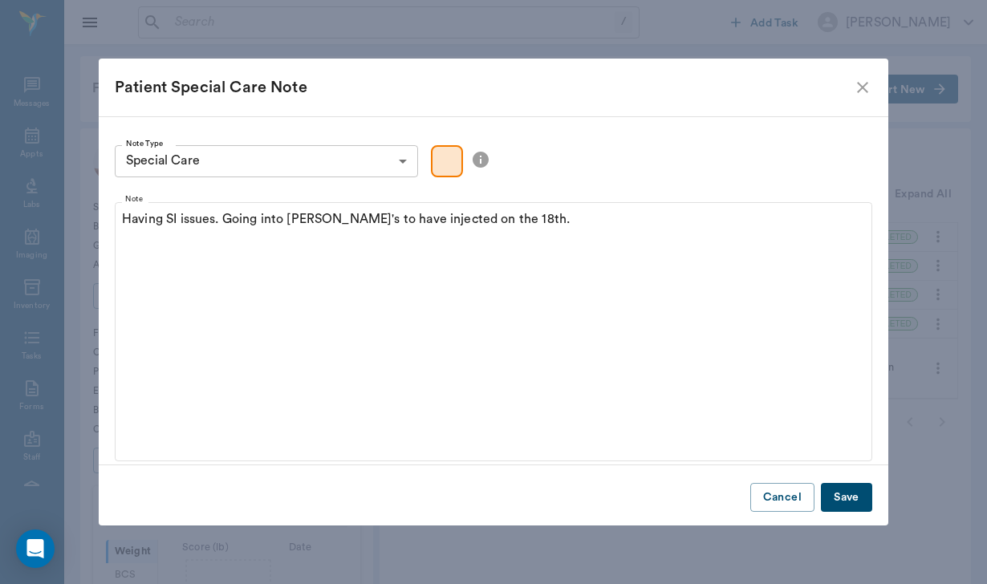
click at [837, 495] on button "Save" at bounding box center [846, 498] width 51 height 30
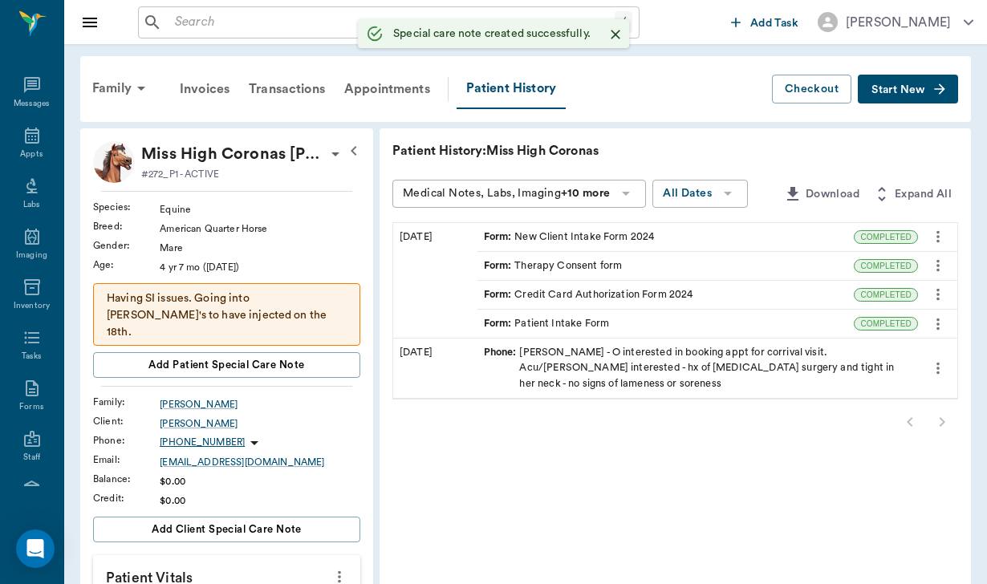
click at [217, 319] on p "Having SI issues. Going into [PERSON_NAME]'s to have injected on the 18th." at bounding box center [227, 315] width 240 height 51
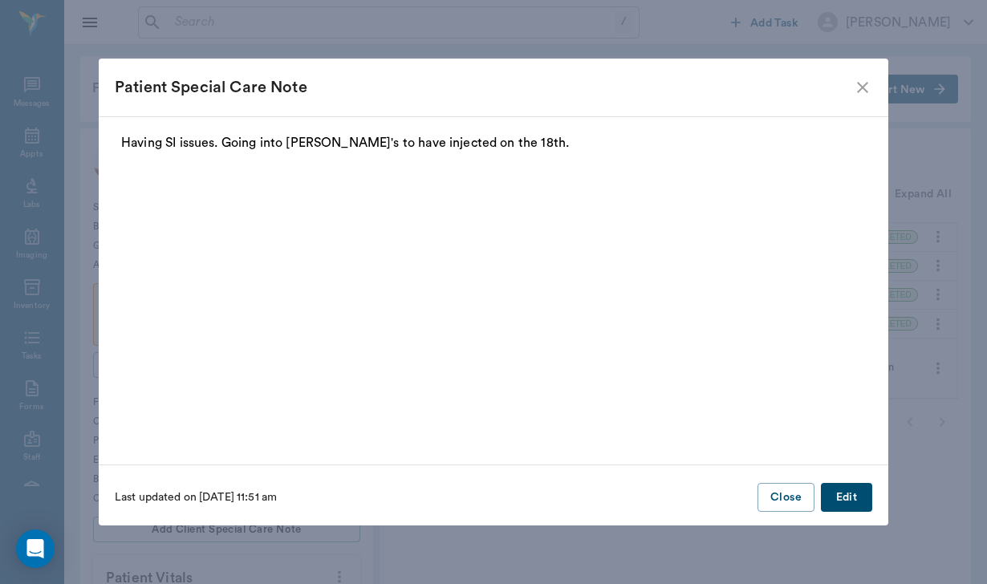
click at [851, 492] on button "Edit" at bounding box center [846, 498] width 51 height 30
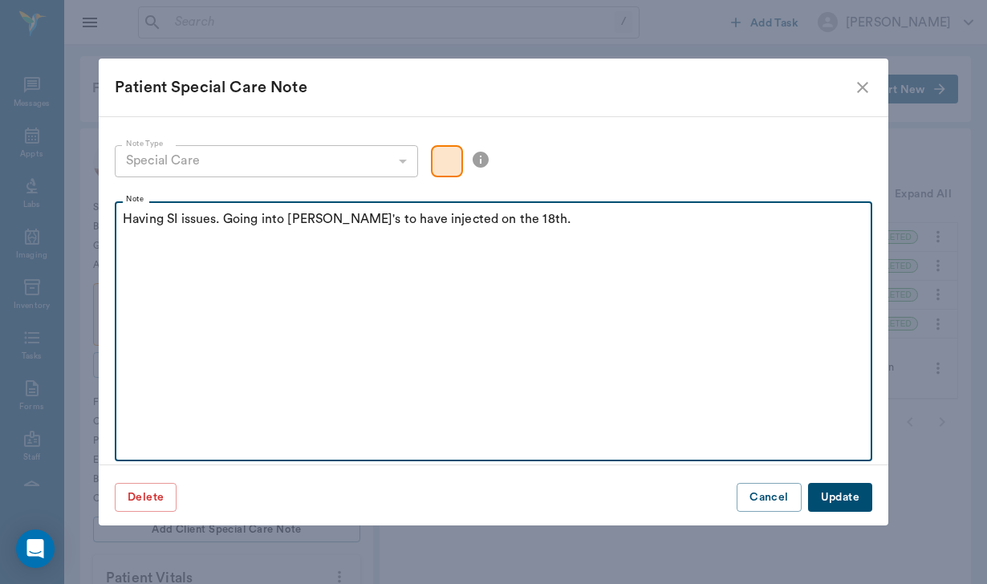
click at [504, 225] on p "Having SI issues. Going into [PERSON_NAME]'s to have injected on the 18th." at bounding box center [493, 218] width 741 height 19
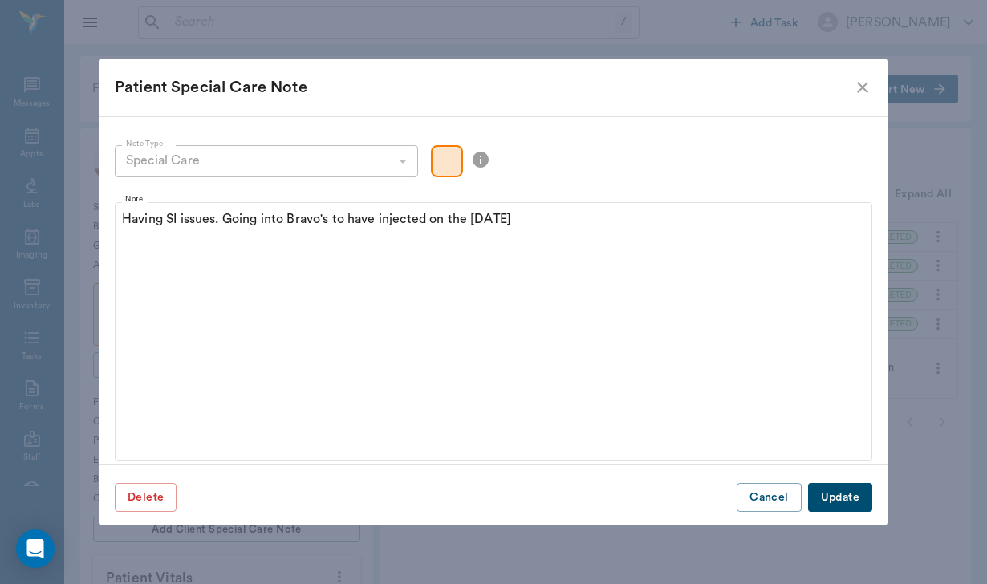
click at [848, 497] on button "Update" at bounding box center [840, 498] width 64 height 30
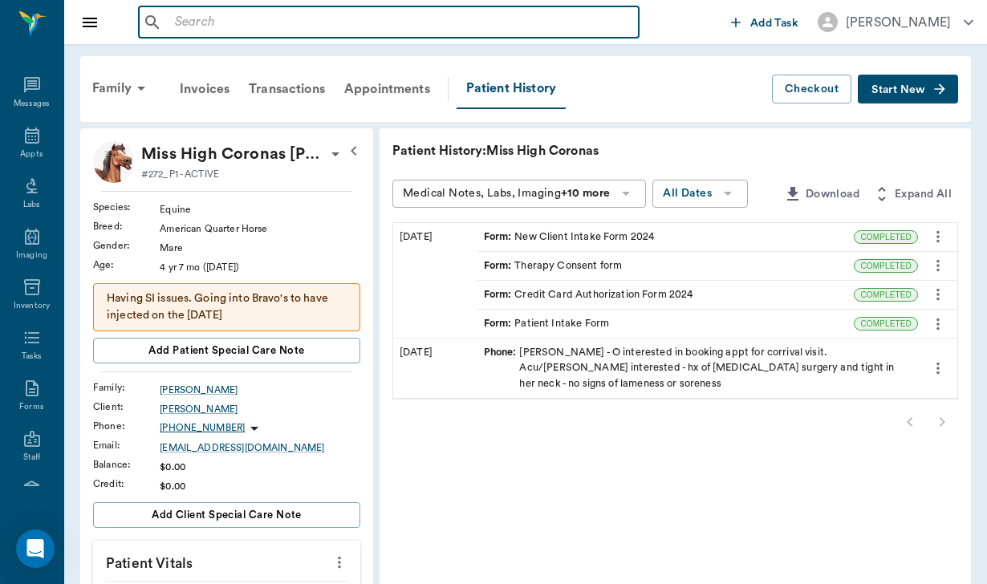
click at [239, 19] on input "text" at bounding box center [400, 22] width 464 height 22
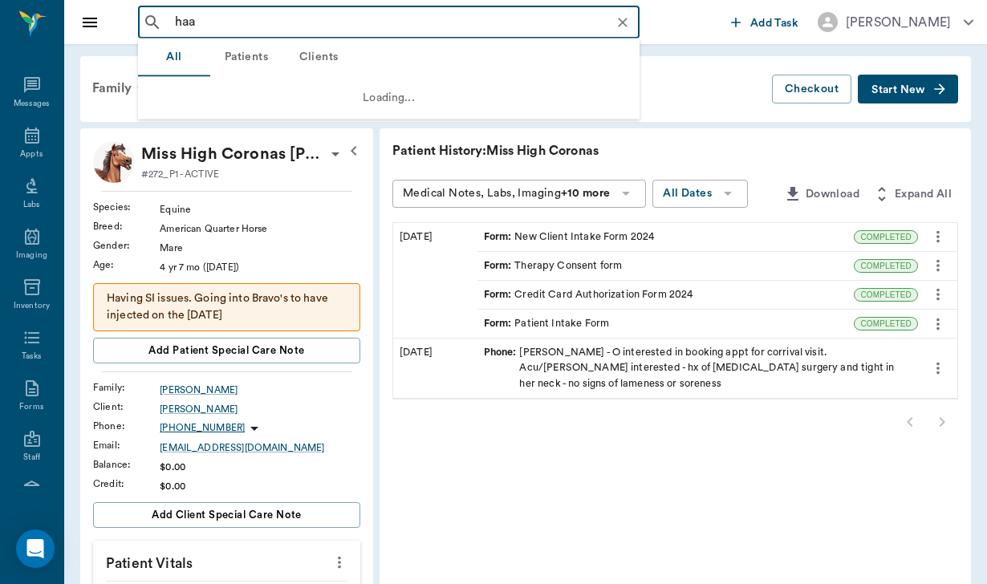
type input "[PERSON_NAME]"
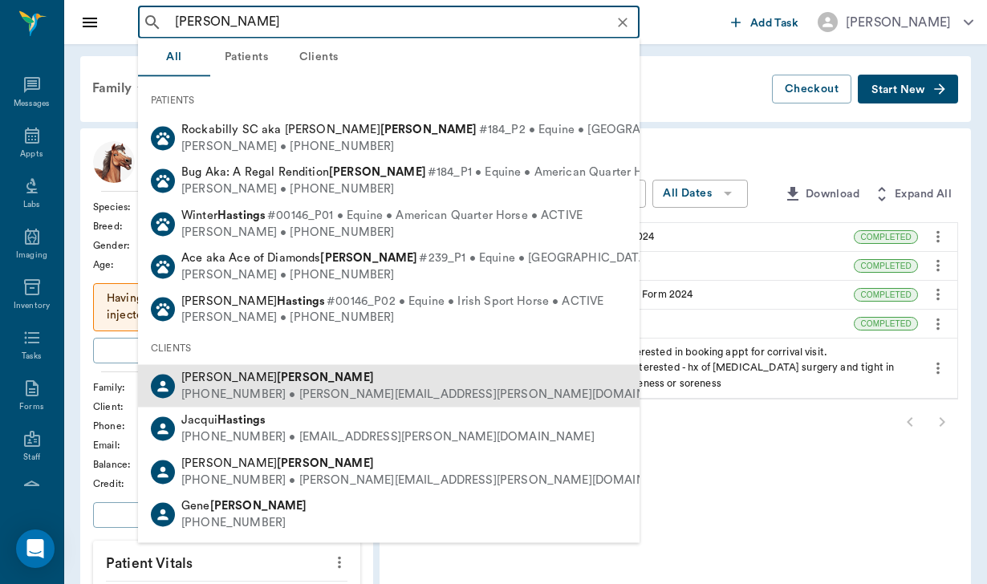
click at [341, 387] on div "[PHONE_NUMBER] • [PERSON_NAME][EMAIL_ADDRESS][PERSON_NAME][DOMAIN_NAME]" at bounding box center [435, 394] width 509 height 17
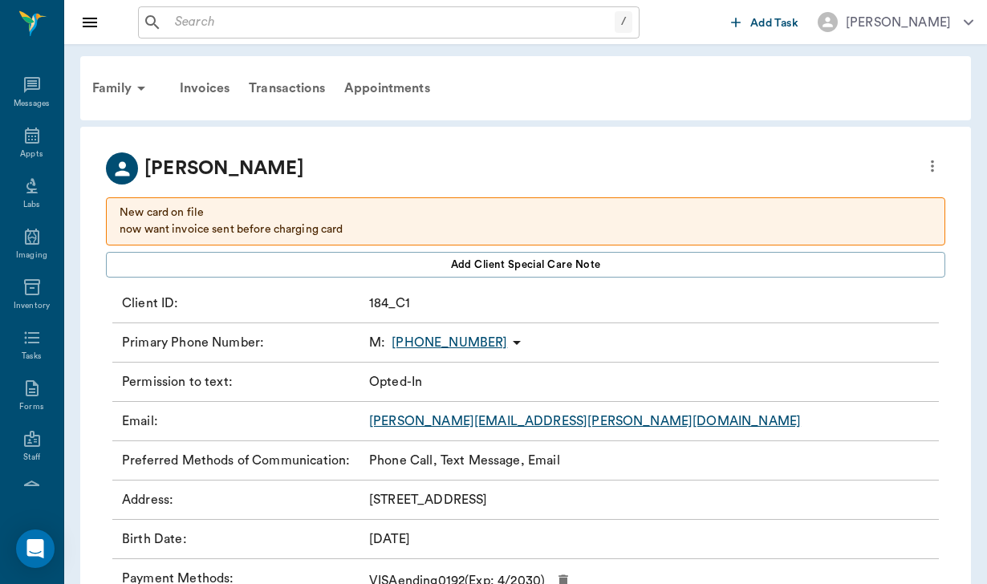
scroll to position [5, 0]
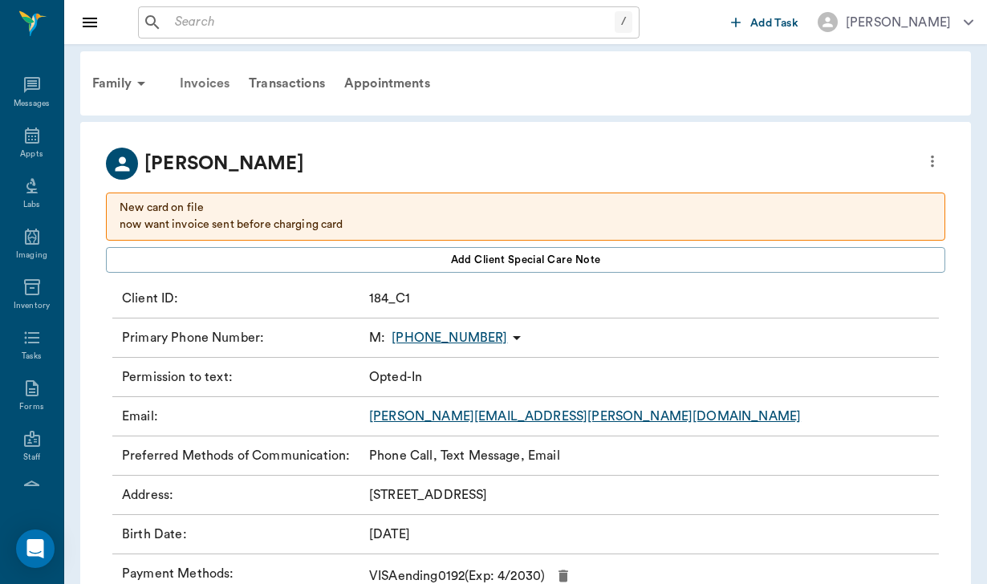
click at [212, 85] on div "Invoices" at bounding box center [204, 83] width 69 height 39
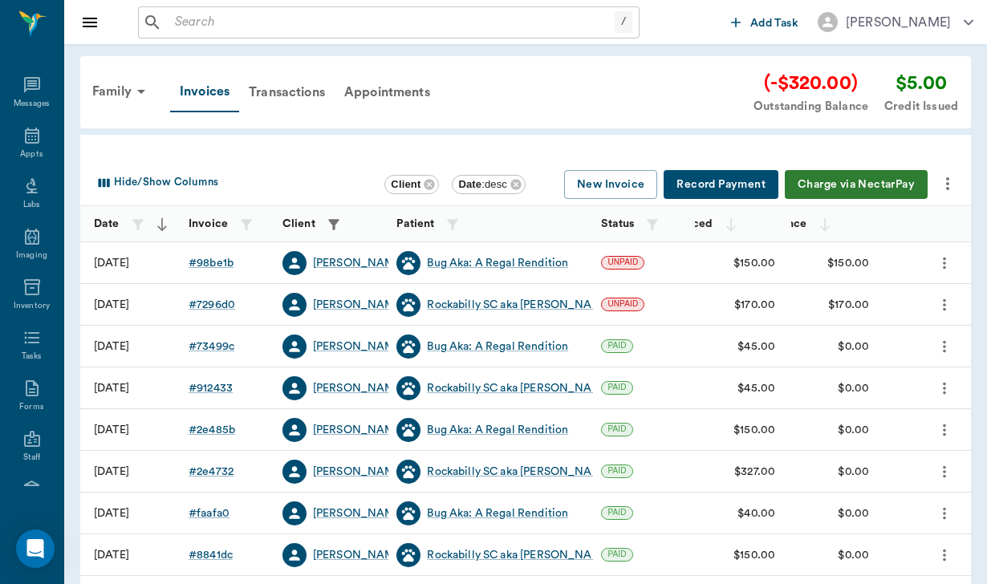
click at [860, 184] on button "Charge via NectarPay" at bounding box center [855, 185] width 143 height 30
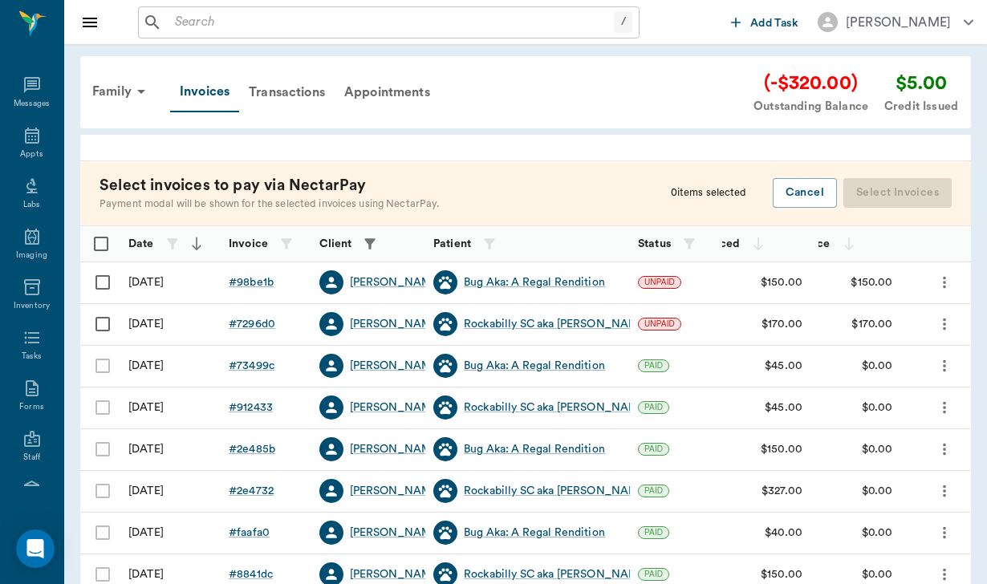
click at [94, 285] on input "Select row" at bounding box center [103, 283] width 34 height 34
checkbox input "false"
checkbox input "true"
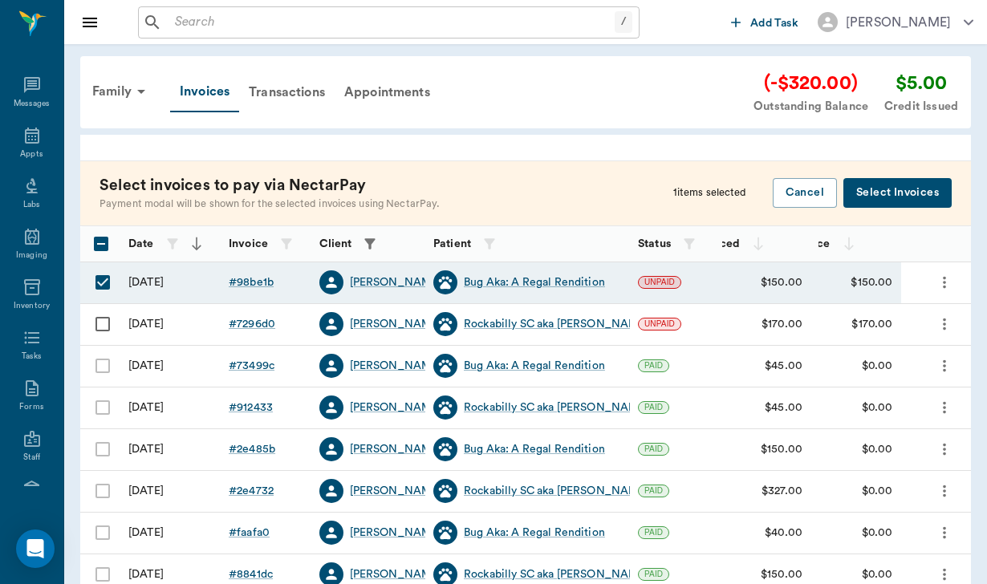
click at [101, 322] on input "Select row" at bounding box center [103, 324] width 34 height 34
checkbox input "true"
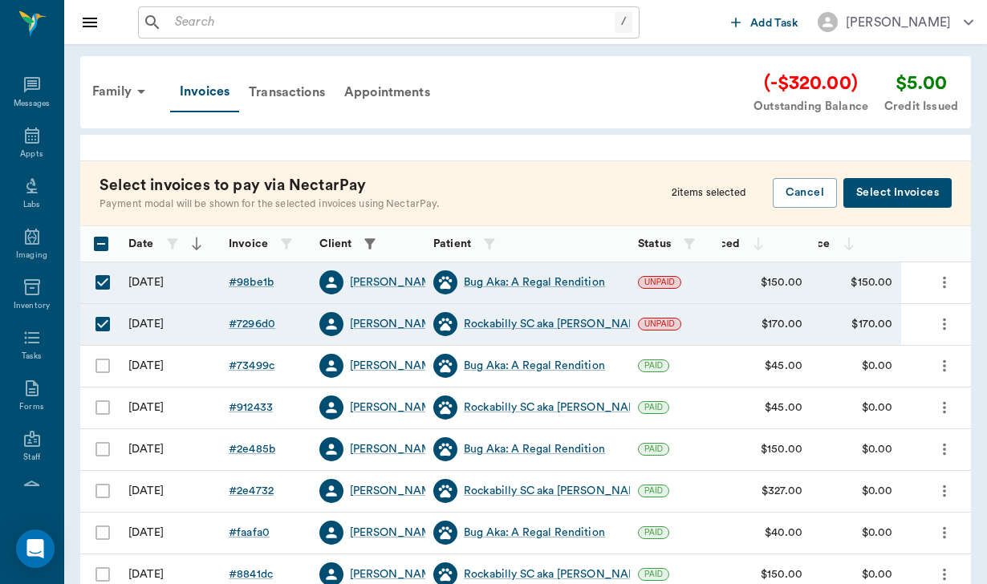
click at [887, 200] on button "Select Invoices" at bounding box center [897, 193] width 108 height 30
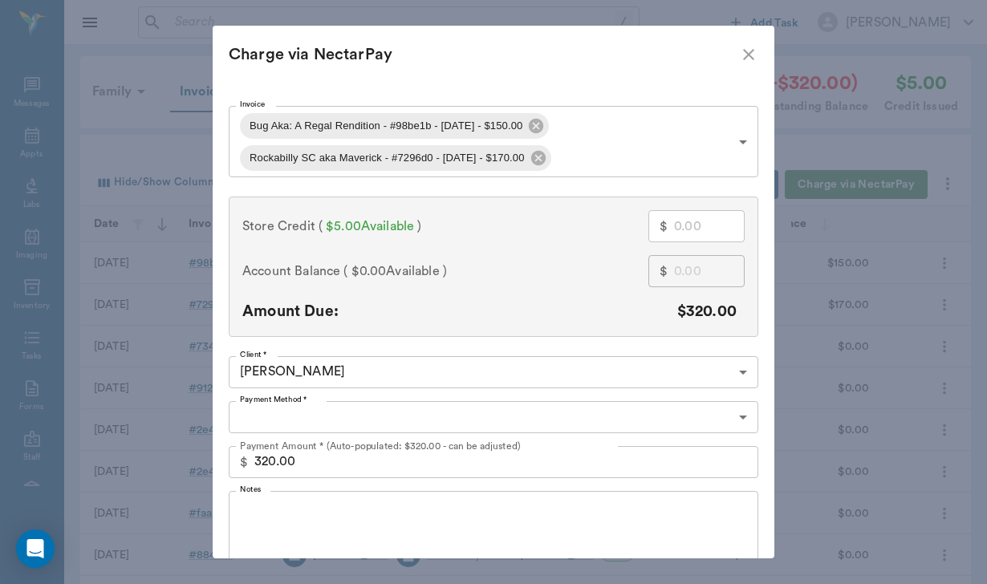
type input "CREDIT_CARDS_ON_FILE"
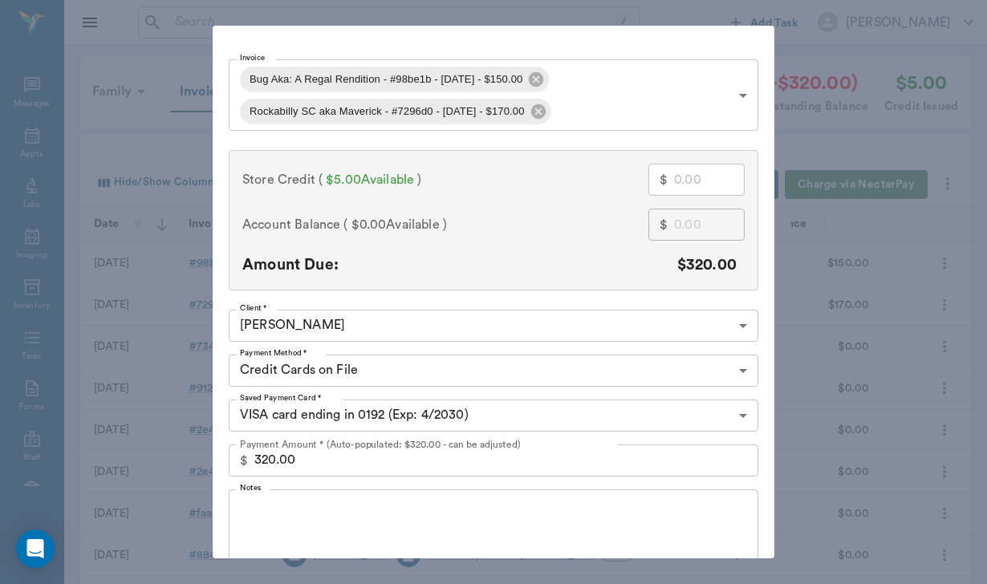
scroll to position [53, 0]
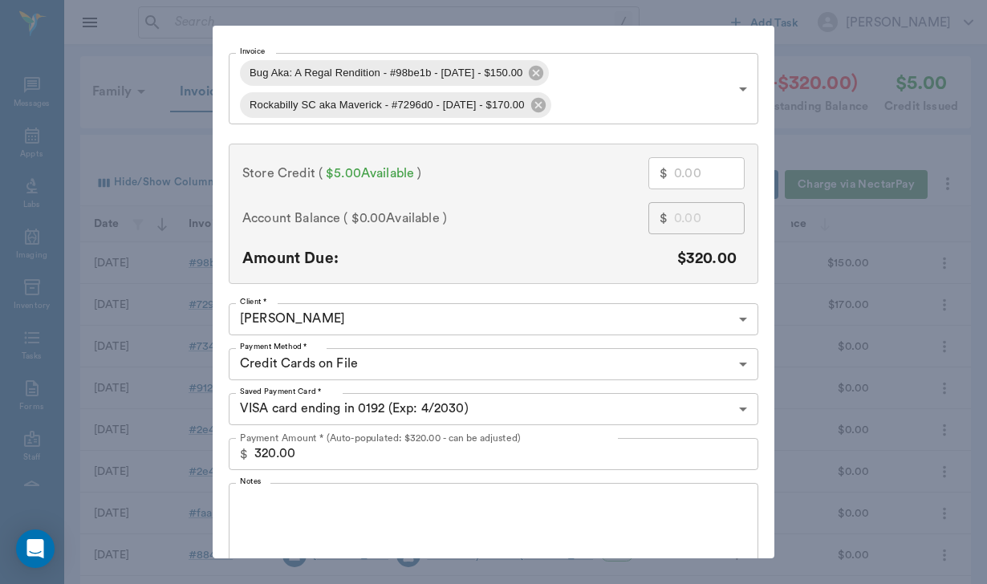
click at [277, 509] on textarea "Notes" at bounding box center [493, 523] width 507 height 55
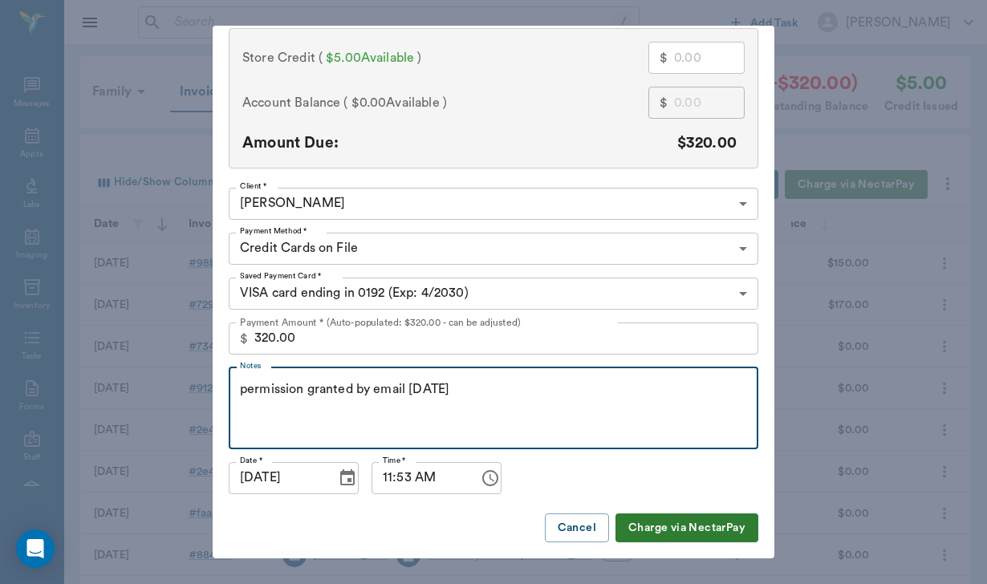
scroll to position [168, 0]
type textarea "permission granted by email [DATE]"
click at [660, 531] on button "Charge via NectarPay" at bounding box center [686, 529] width 143 height 30
